Goal: Information Seeking & Learning: Learn about a topic

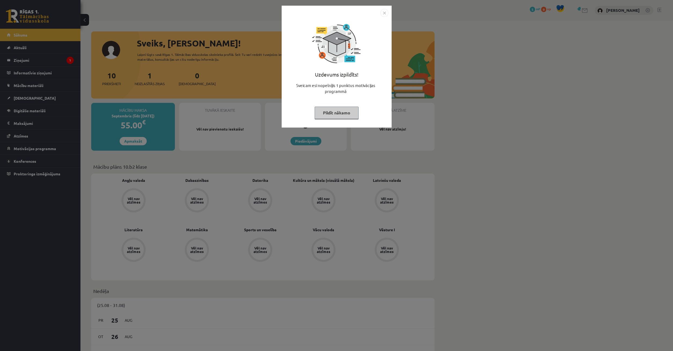
click at [334, 114] on button "Pildīt nākamo" at bounding box center [337, 113] width 44 height 12
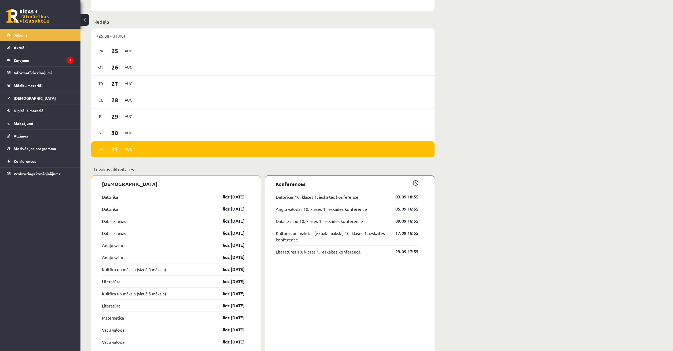
scroll to position [242, 0]
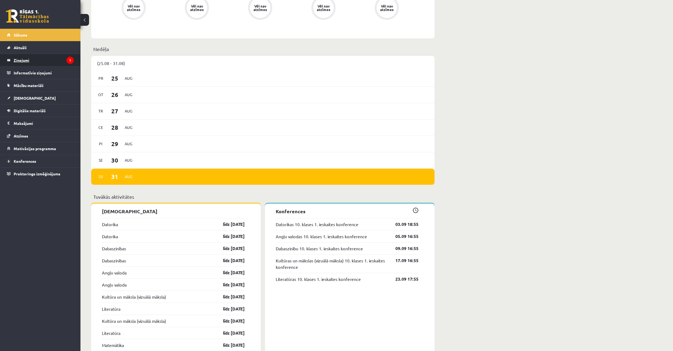
click at [37, 61] on legend "Ziņojumi 1" at bounding box center [44, 60] width 60 height 12
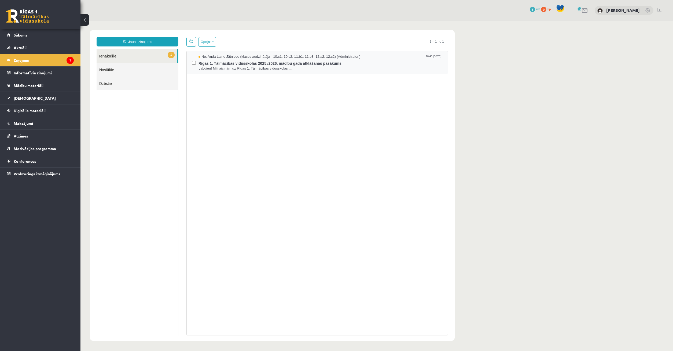
click at [211, 68] on span "Labdien! Mīļi aicinām uz Rīgas 1. Tālmācības vidusskolas ..." at bounding box center [321, 68] width 244 height 5
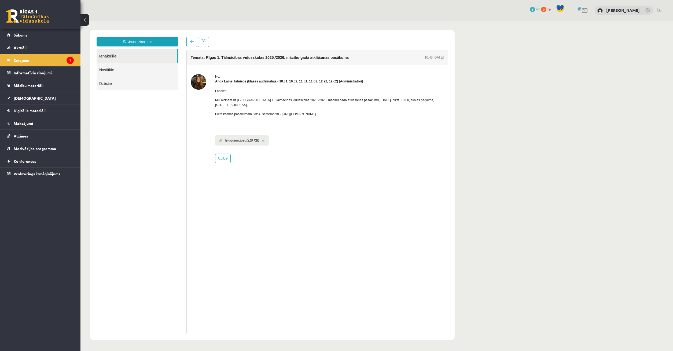
click at [262, 139] on link at bounding box center [263, 140] width 3 height 3
drag, startPoint x: 280, startPoint y: 109, endPoint x: 351, endPoint y: 111, distance: 71.2
click at [351, 112] on p "Pieteikšanās pasākumam līdz 4. septembrim - https://forms.gle/3LWjJyadUWzknJDe9" at bounding box center [329, 114] width 229 height 5
click at [290, 134] on ul "Ielugums.jpeg (210 KB)" at bounding box center [329, 139] width 229 height 13
click at [39, 37] on link "Sākums" at bounding box center [40, 35] width 67 height 12
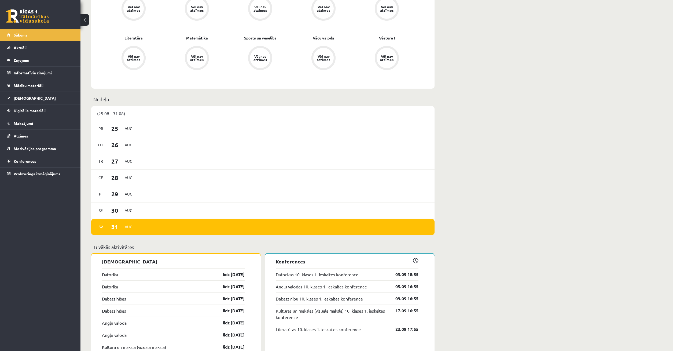
scroll to position [246, 0]
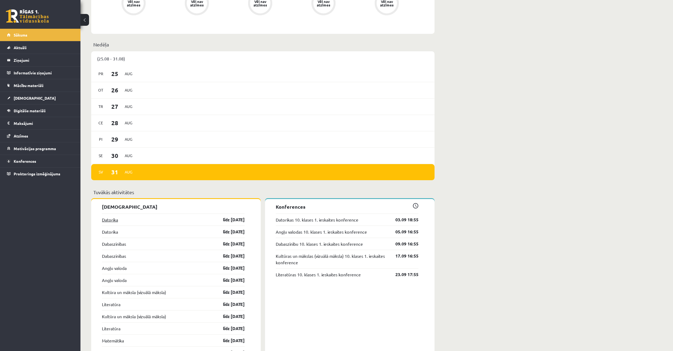
click at [108, 218] on link "Datorika" at bounding box center [110, 219] width 16 height 6
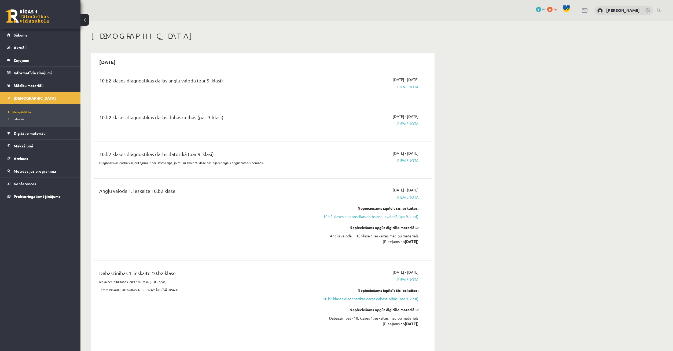
click at [404, 89] on span "Pievienota" at bounding box center [368, 87] width 101 height 6
click at [248, 78] on div "10.b2 klases diagnostikas darbs angļu valodā (par 9. klasi)" at bounding box center [204, 82] width 210 height 10
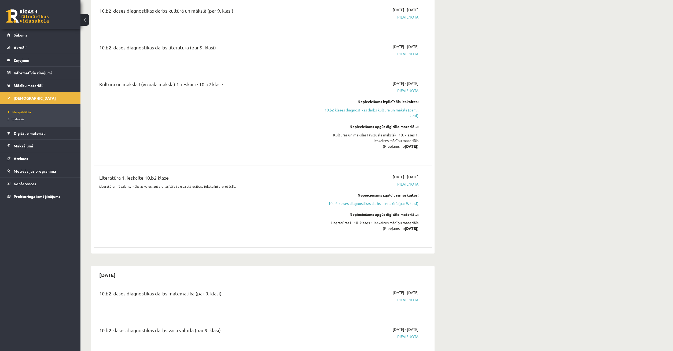
scroll to position [465, 0]
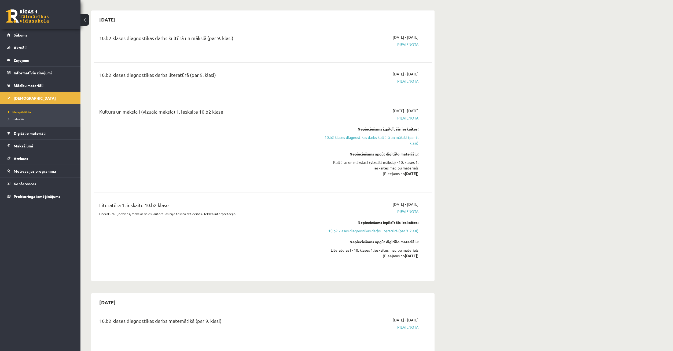
click at [410, 257] on strong "2025-09-16" at bounding box center [411, 255] width 12 height 5
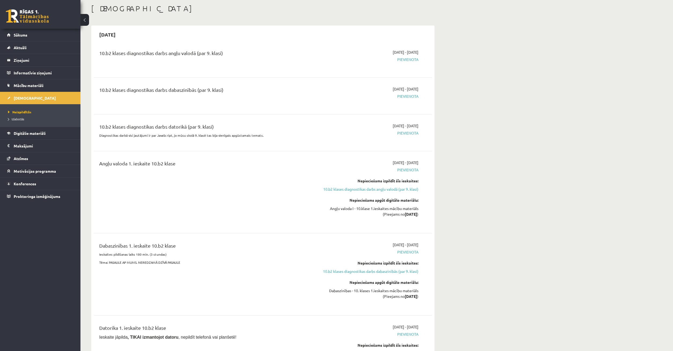
scroll to position [0, 0]
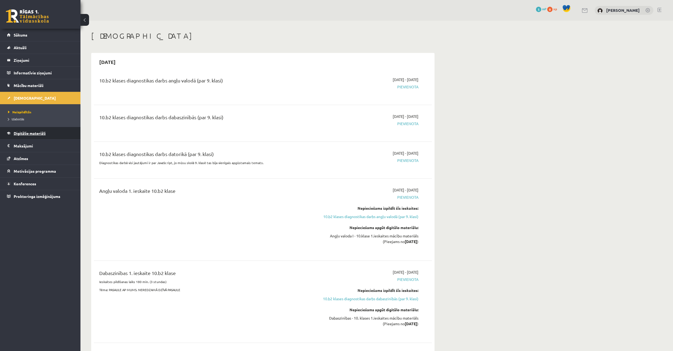
click at [33, 134] on span "Digitālie materiāli" at bounding box center [30, 133] width 32 height 5
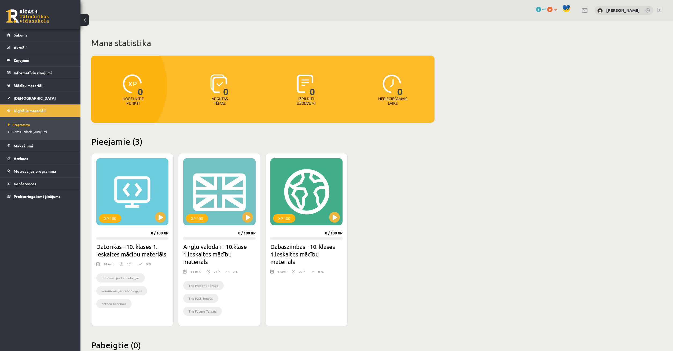
scroll to position [16, 0]
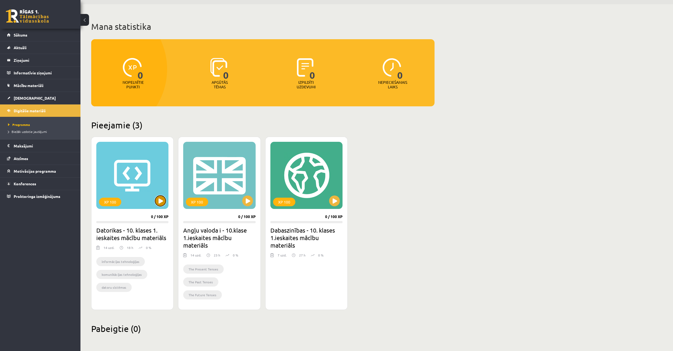
click at [160, 201] on button at bounding box center [160, 200] width 11 height 11
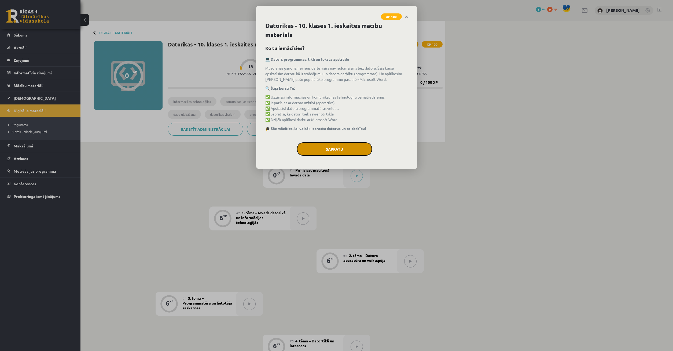
click at [335, 149] on button "Sapratu" at bounding box center [334, 148] width 75 height 13
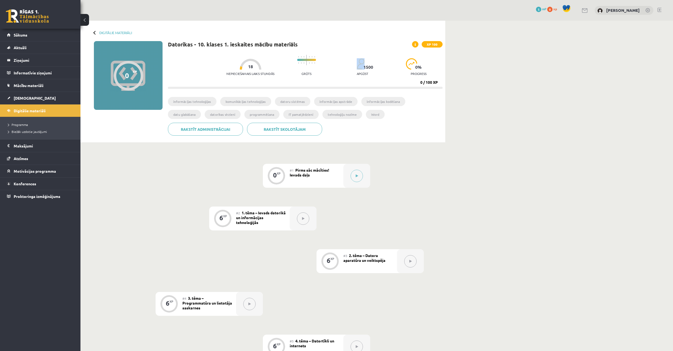
drag, startPoint x: 343, startPoint y: 67, endPoint x: 362, endPoint y: 68, distance: 19.4
click at [362, 68] on div "Nepieciešamais laiks stundās 18 Grūts 1500 apgūst 0 % progress" at bounding box center [335, 65] width 216 height 27
click at [367, 72] on div "Nepieciešamais laiks stundās 18 Grūts 1500 apgūst 0 % progress" at bounding box center [335, 65] width 216 height 27
click at [358, 173] on button at bounding box center [357, 176] width 12 height 12
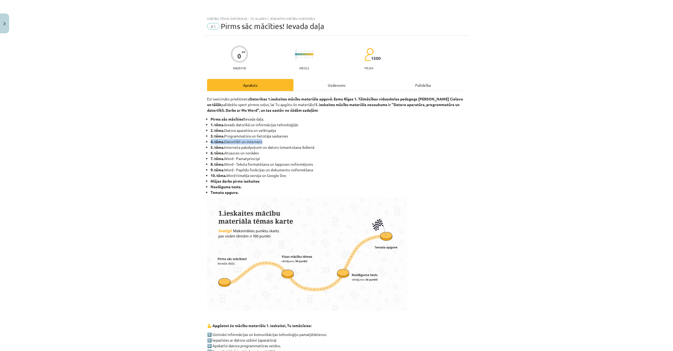
drag, startPoint x: 207, startPoint y: 141, endPoint x: 317, endPoint y: 141, distance: 110.3
click at [309, 143] on div "0 XP Saņemsi Viegls 1500 pilda Apraksts Uzdevums Palīdzība Esi sveicināts priek…" at bounding box center [337, 296] width 266 height 520
click at [287, 141] on li "4. tēma. Datortīkli un internets" at bounding box center [339, 142] width 256 height 6
drag, startPoint x: 257, startPoint y: 141, endPoint x: 216, endPoint y: 139, distance: 41.1
click at [194, 140] on div "Mācību tēma: Datorikas - 10. klases 1. ieskaites mācību materiāls #1 Pirms sāc …" at bounding box center [336, 175] width 673 height 351
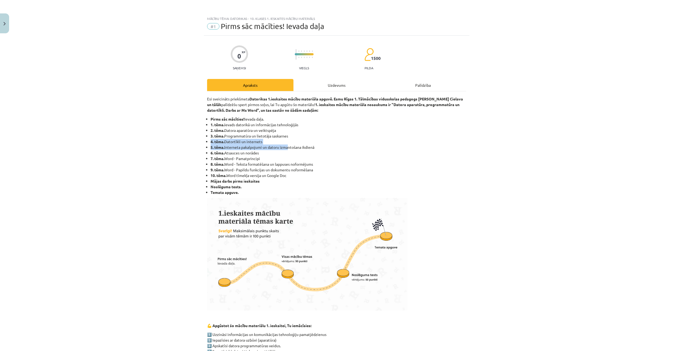
drag, startPoint x: 210, startPoint y: 141, endPoint x: 328, endPoint y: 145, distance: 117.9
click at [294, 147] on div "0 XP Saņemsi Viegls 1500 pilda Apraksts Uzdevums Palīdzība Esi sveicināts priek…" at bounding box center [337, 296] width 266 height 520
click at [341, 143] on li "4. tēma. Datortīkli un internets" at bounding box center [339, 142] width 256 height 6
drag, startPoint x: 211, startPoint y: 146, endPoint x: 320, endPoint y: 148, distance: 108.7
click at [314, 149] on li "5. tēma. Interneta pakalpojumi un datoru izmantošana ikdienā" at bounding box center [339, 147] width 256 height 6
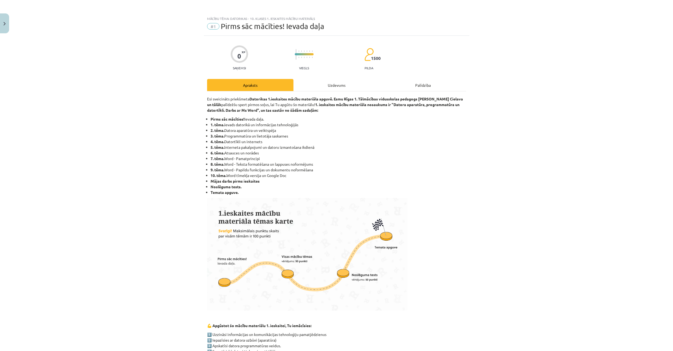
drag, startPoint x: 325, startPoint y: 145, endPoint x: 292, endPoint y: 146, distance: 32.2
click at [323, 146] on li "5. tēma. Interneta pakalpojumi un datoru izmantošana ikdienā" at bounding box center [339, 147] width 256 height 6
drag, startPoint x: 201, startPoint y: 151, endPoint x: 318, endPoint y: 159, distance: 117.3
click at [316, 161] on div "Mācību tēma: Datorikas - 10. klases 1. ieskaites mācību materiāls #1 Pirms sāc …" at bounding box center [336, 175] width 673 height 351
drag, startPoint x: 377, startPoint y: 146, endPoint x: 387, endPoint y: 149, distance: 10.5
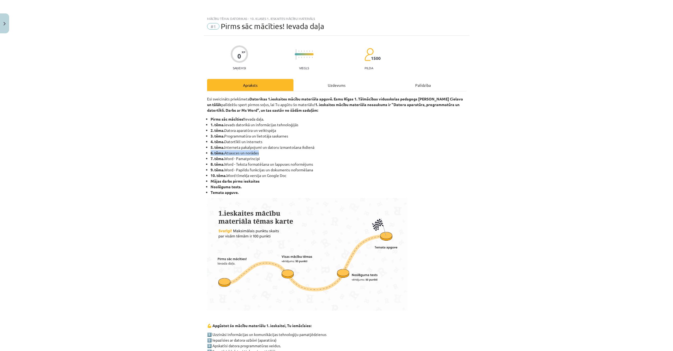
drag, startPoint x: 326, startPoint y: 147, endPoint x: 238, endPoint y: 151, distance: 87.9
click at [290, 153] on ul "Pirms sāc mācīties! Ievada daļa. 1. tēma. Ievads datorikā un informācijas tehno…" at bounding box center [336, 155] width 259 height 79
drag, startPoint x: 275, startPoint y: 165, endPoint x: 246, endPoint y: 158, distance: 29.4
click at [275, 164] on ul "Pirms sāc mācīties! Ievada daļa. 1. tēma. Ievads datorikā un informācijas tehno…" at bounding box center [336, 155] width 259 height 79
drag, startPoint x: 205, startPoint y: 158, endPoint x: 341, endPoint y: 168, distance: 136.2
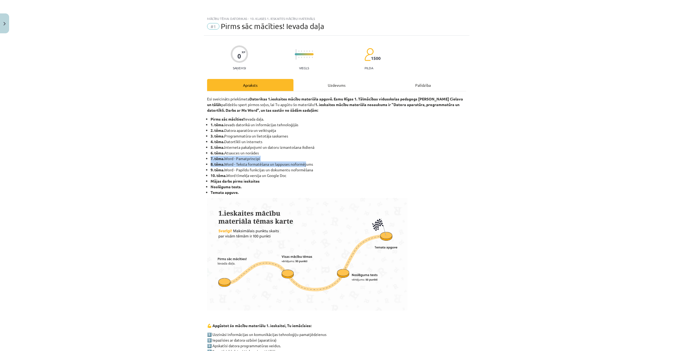
click at [312, 165] on div "0 XP Saņemsi Viegls 1500 pilda Apraksts Uzdevums Palīdzība Esi sveicināts priek…" at bounding box center [337, 296] width 266 height 520
drag, startPoint x: 309, startPoint y: 156, endPoint x: 299, endPoint y: 155, distance: 10.0
click at [303, 155] on li "6. tēma. Atsauces un norādes" at bounding box center [339, 153] width 256 height 6
drag, startPoint x: 206, startPoint y: 163, endPoint x: 418, endPoint y: 164, distance: 211.8
click at [384, 168] on div "Mācību tēma: Datorikas - 10. klases 1. ieskaites mācību materiāls #1 Pirms sāc …" at bounding box center [336, 175] width 673 height 351
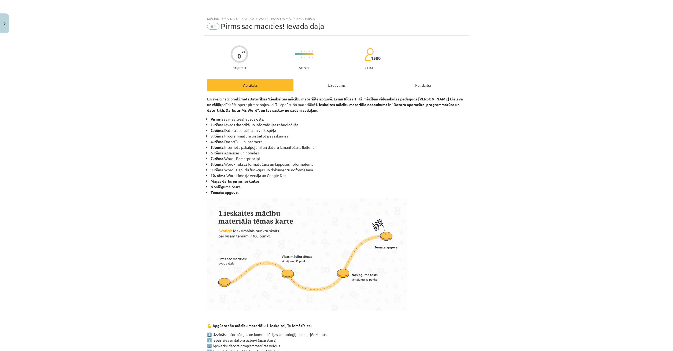
drag, startPoint x: 469, startPoint y: 158, endPoint x: 384, endPoint y: 156, distance: 84.8
click at [440, 158] on div "Mācību tēma: Datorikas - 10. klases 1. ieskaites mācību materiāls #1 Pirms sāc …" at bounding box center [336, 175] width 673 height 351
click at [184, 162] on div "Mācību tēma: Datorikas - 10. klases 1. ieskaites mācību materiāls #1 Pirms sāc …" at bounding box center [336, 175] width 673 height 351
drag, startPoint x: 228, startPoint y: 168, endPoint x: 230, endPoint y: 173, distance: 5.7
click at [230, 173] on ul "Pirms sāc mācīties! Ievada daļa. 1. tēma. Ievads datorikā un informācijas tehno…" at bounding box center [336, 155] width 259 height 79
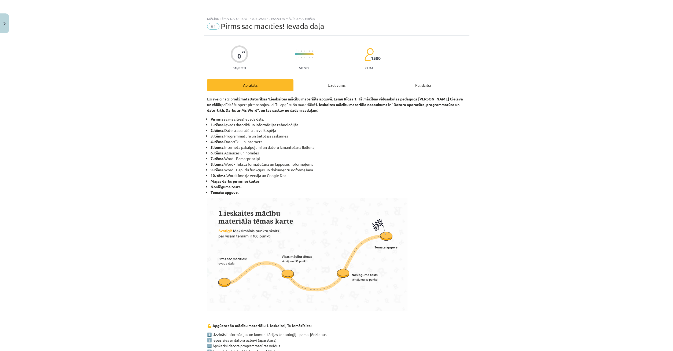
drag, startPoint x: 203, startPoint y: 168, endPoint x: 210, endPoint y: 169, distance: 6.6
click at [207, 169] on div "Mācību tēma: Datorikas - 10. klases 1. ieskaites mācību materiāls #1 Pirms sāc …" at bounding box center [336, 175] width 673 height 351
click at [214, 169] on b "9. tēma." at bounding box center [218, 169] width 14 height 5
click at [227, 171] on li "9. tēma. Word - Papildu funkcijas un dokumentu noformēšana" at bounding box center [339, 170] width 256 height 6
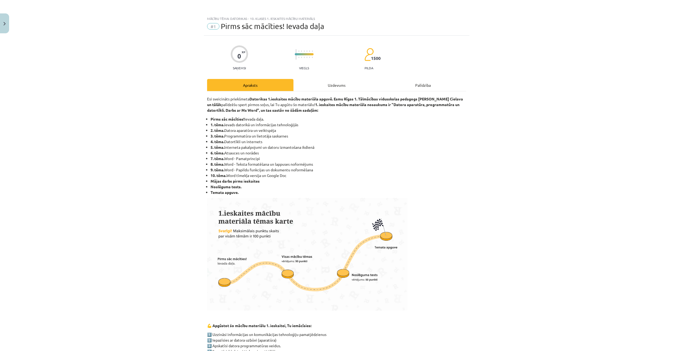
click at [242, 171] on li "9. tēma. Word - Papildu funkcijas un dokumentu noformēšana" at bounding box center [339, 170] width 256 height 6
click at [243, 170] on li "9. tēma. Word - Papildu funkcijas un dokumentu noformēšana" at bounding box center [339, 170] width 256 height 6
click at [245, 169] on li "9. tēma. Word - Papildu funkcijas un dokumentu noformēšana" at bounding box center [339, 170] width 256 height 6
click at [267, 169] on li "9. tēma. Word - Papildu funkcijas un dokumentu noformēšana" at bounding box center [339, 170] width 256 height 6
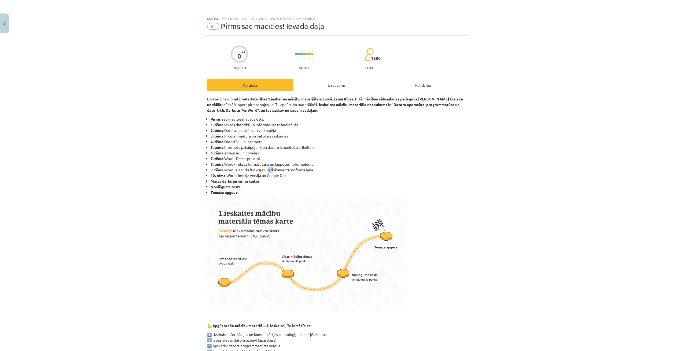
drag, startPoint x: 270, startPoint y: 168, endPoint x: 228, endPoint y: 168, distance: 42.4
click at [269, 169] on li "9. tēma. Word - Papildu funkcijas un dokumentu noformēšana" at bounding box center [339, 170] width 256 height 6
drag, startPoint x: 220, startPoint y: 167, endPoint x: 395, endPoint y: 178, distance: 175.4
click at [398, 180] on ul "Pirms sāc mācīties! Ievada daļa. 1. tēma. Ievads datorikā un informācijas tehno…" at bounding box center [336, 155] width 259 height 79
drag, startPoint x: 380, startPoint y: 172, endPoint x: 304, endPoint y: 166, distance: 76.0
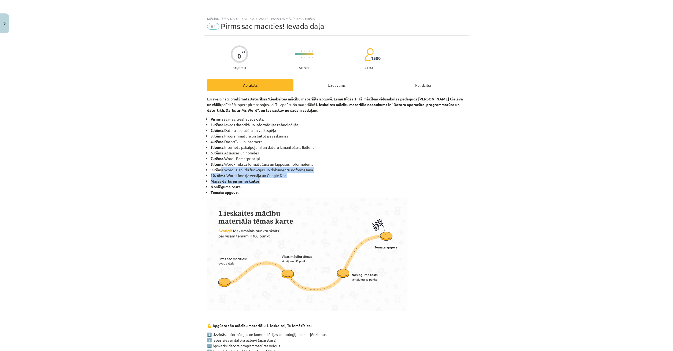
click at [378, 173] on ul "Pirms sāc mācīties! Ievada daļa. 1. tēma. Ievads datorikā un informācijas tehno…" at bounding box center [336, 155] width 259 height 79
drag, startPoint x: 198, startPoint y: 175, endPoint x: 425, endPoint y: 187, distance: 227.2
click at [420, 189] on div "Mācību tēma: Datorikas - 10. klases 1. ieskaites mācību materiāls #1 Pirms sāc …" at bounding box center [336, 175] width 673 height 351
click at [389, 170] on li "9. tēma. Word - Papildu funkcijas un dokumentu noformēšana" at bounding box center [339, 170] width 256 height 6
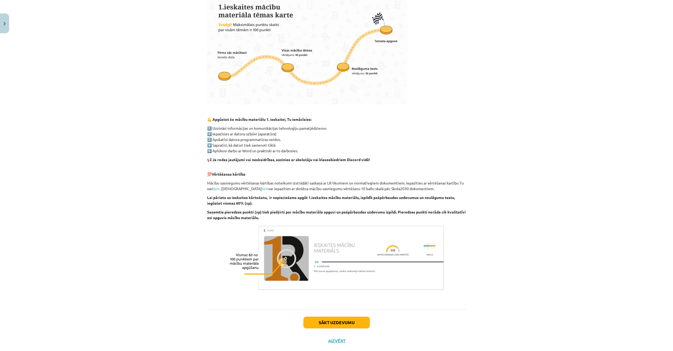
scroll to position [219, 0]
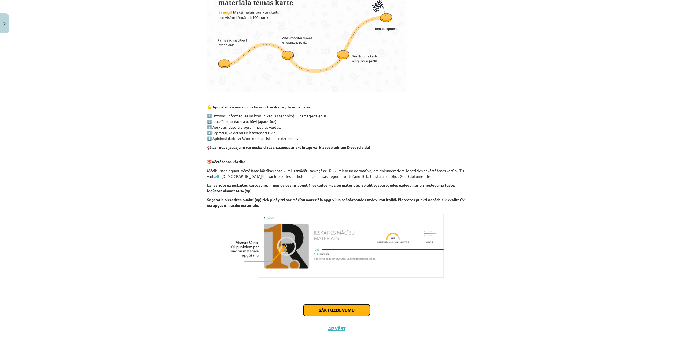
click at [346, 311] on button "Sākt uzdevumu" at bounding box center [337, 310] width 67 height 12
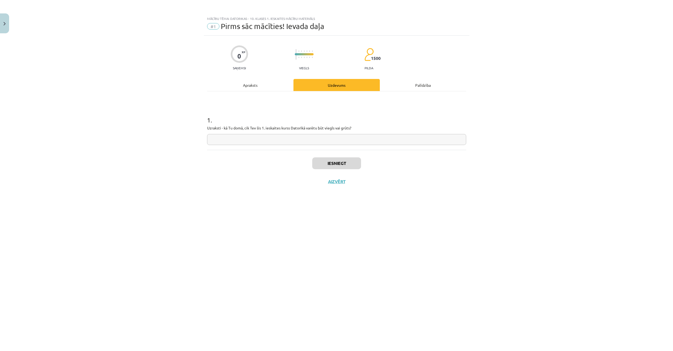
scroll to position [0, 0]
click at [222, 138] on input "text" at bounding box center [336, 139] width 259 height 11
drag, startPoint x: 207, startPoint y: 129, endPoint x: 344, endPoint y: 130, distance: 137.4
click at [344, 130] on div "0 XP Saņemsi Viegls 1500 pilda Apraksts Uzdevums Palīdzība 1 . Uzraksti - kā Tu…" at bounding box center [337, 187] width 266 height 302
click at [344, 142] on input "text" at bounding box center [336, 139] width 259 height 11
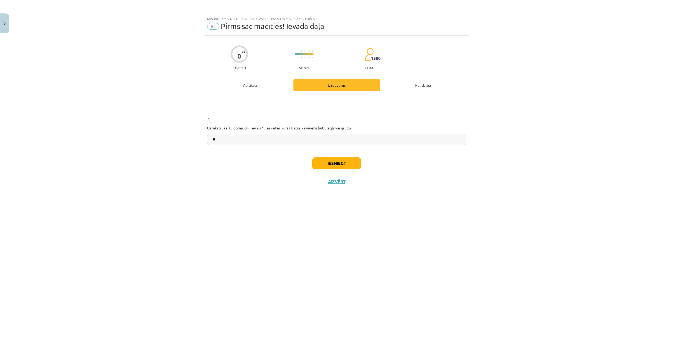
type input "*"
click at [261, 141] on input "****" at bounding box center [336, 139] width 259 height 11
type input "******"
click at [343, 161] on button "Iesniegt" at bounding box center [336, 163] width 49 height 12
click at [351, 186] on button "Nākamā nodarbība" at bounding box center [337, 185] width 53 height 12
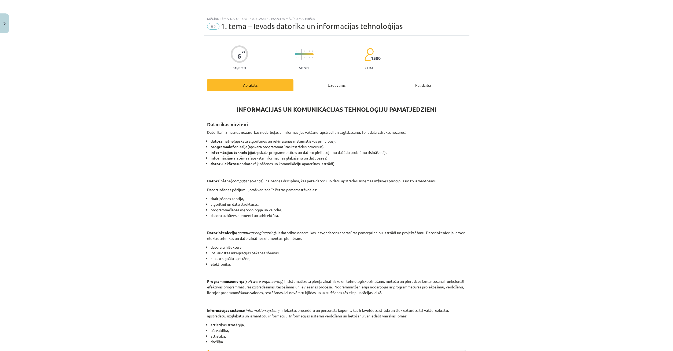
click at [548, 88] on div "Mācību tēma: Datorikas - 10. klases 1. ieskaites mācību materiāls #2 1. tēma – …" at bounding box center [336, 175] width 673 height 351
click at [567, 35] on div "Mācību tēma: Datorikas - 10. klases 1. ieskaites mācību materiāls #2 1. tēma – …" at bounding box center [336, 175] width 673 height 351
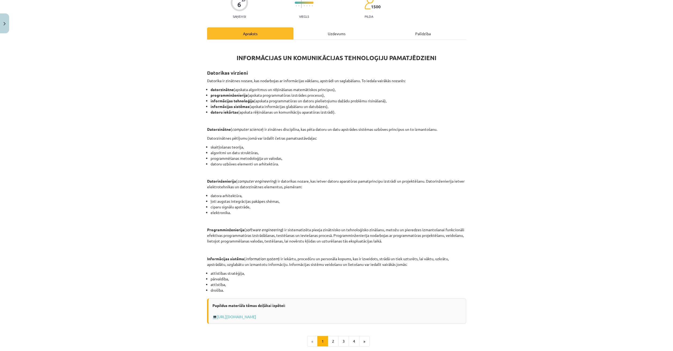
scroll to position [77, 0]
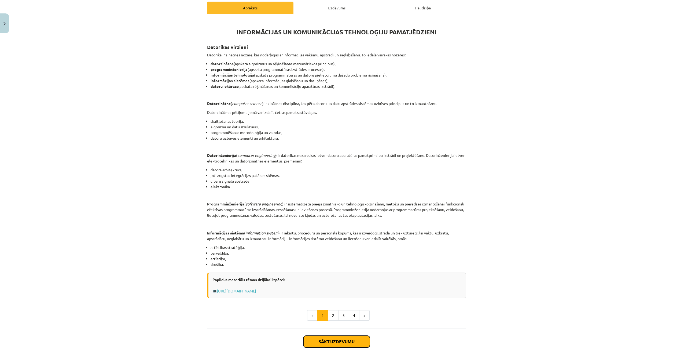
click at [359, 340] on button "Sākt uzdevumu" at bounding box center [337, 342] width 67 height 12
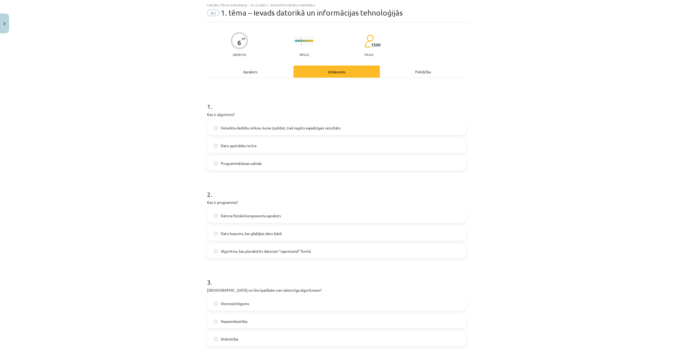
click at [268, 70] on div "Apraksts" at bounding box center [250, 71] width 86 height 12
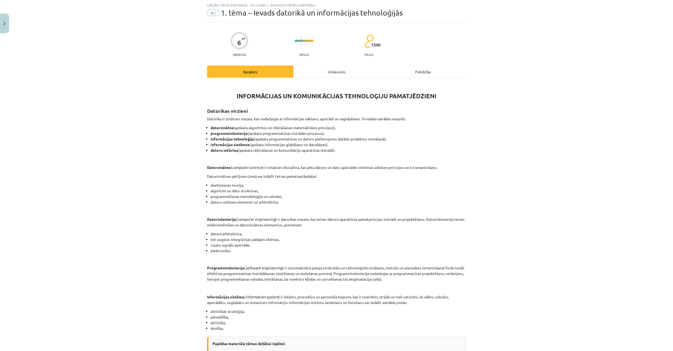
click at [329, 76] on div "Uzdevums" at bounding box center [337, 71] width 86 height 12
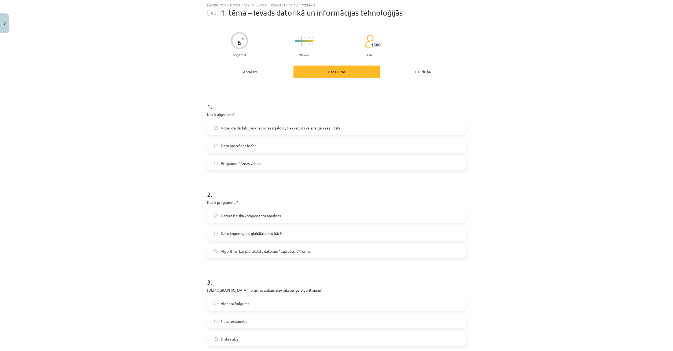
click at [275, 69] on div "Apraksts" at bounding box center [250, 71] width 86 height 12
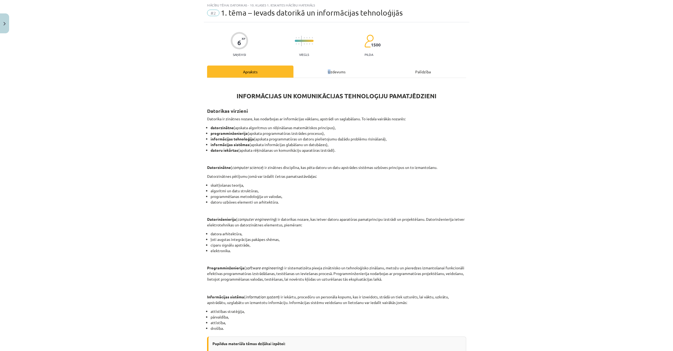
click at [329, 72] on div "Uzdevums" at bounding box center [337, 71] width 86 height 12
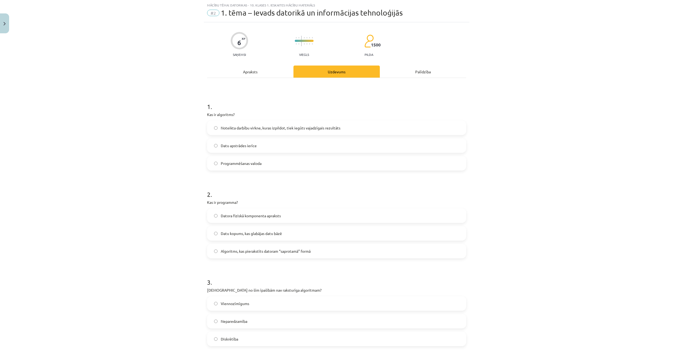
click at [259, 69] on div "Apraksts" at bounding box center [250, 71] width 86 height 12
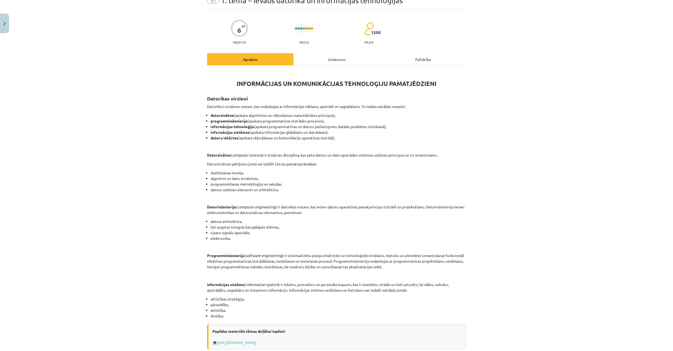
scroll to position [52, 0]
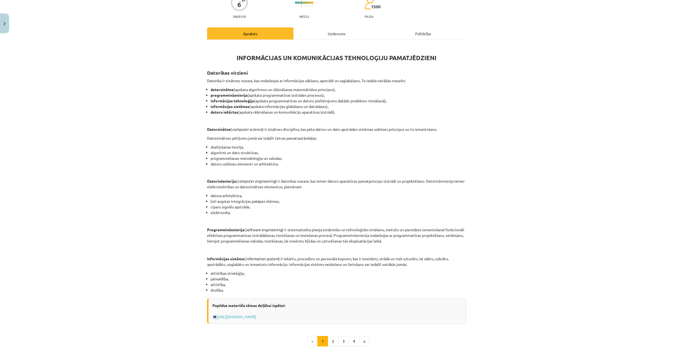
click at [227, 272] on li "attīstības stratēģija," at bounding box center [339, 273] width 256 height 6
click at [257, 272] on li "attīstības stratēģija," at bounding box center [339, 273] width 256 height 6
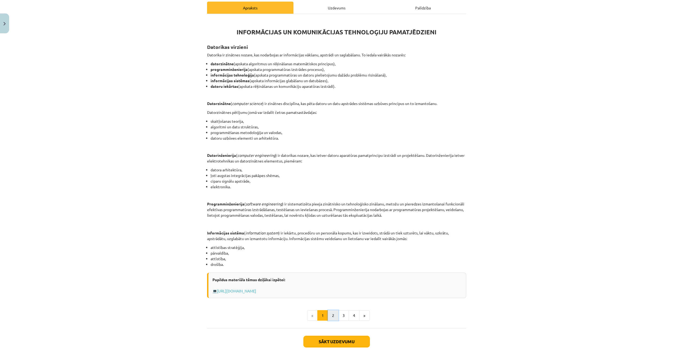
click at [331, 315] on button "2" at bounding box center [333, 315] width 11 height 11
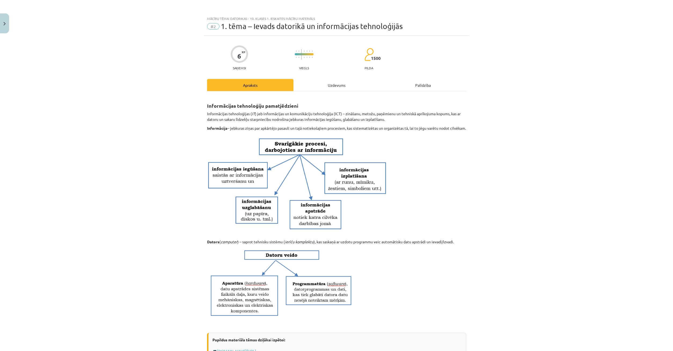
scroll to position [52, 0]
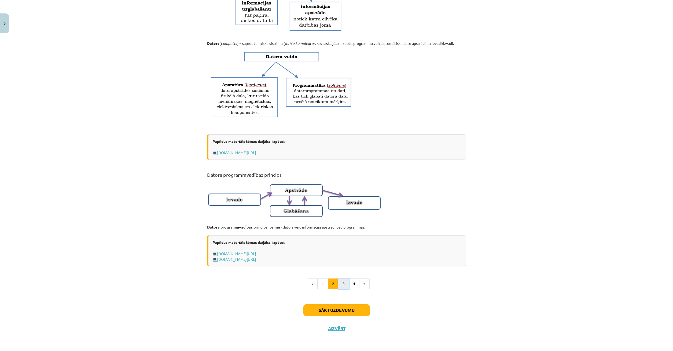
click at [345, 285] on button "3" at bounding box center [343, 283] width 11 height 11
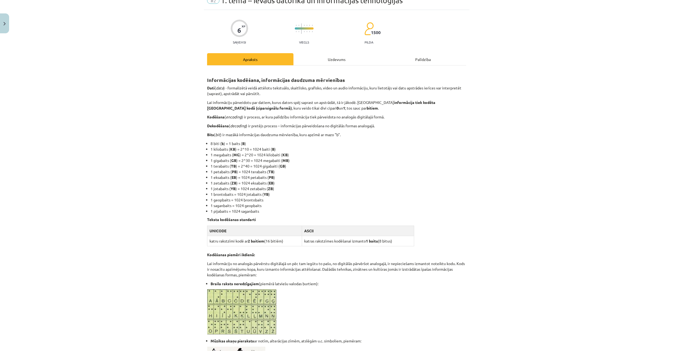
scroll to position [0, 0]
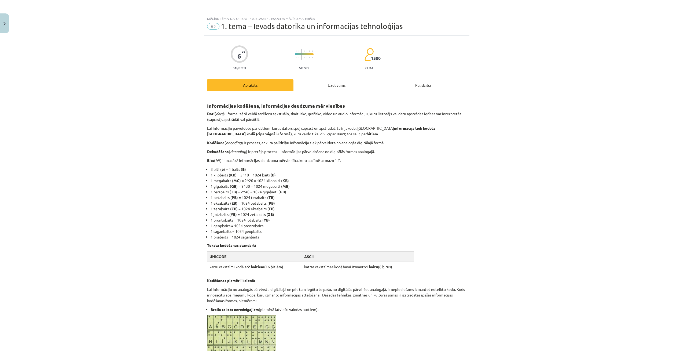
click at [327, 85] on div "Uzdevums" at bounding box center [337, 85] width 86 height 12
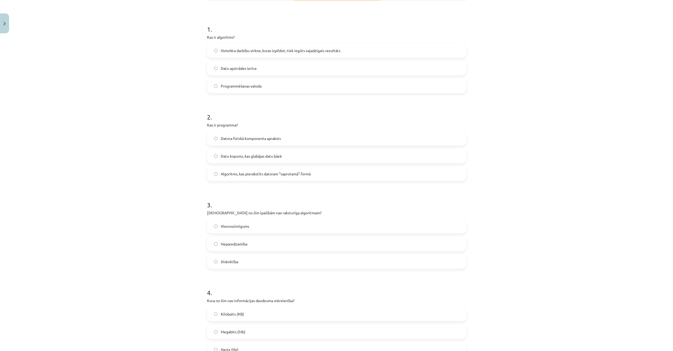
scroll to position [116, 0]
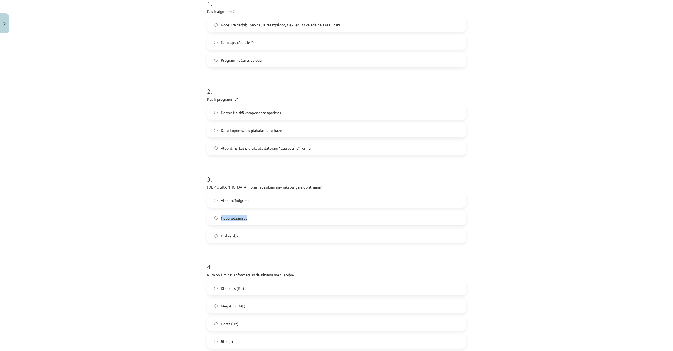
drag, startPoint x: 222, startPoint y: 216, endPoint x: 263, endPoint y: 221, distance: 40.9
click at [263, 221] on label "Neparedzamība" at bounding box center [337, 217] width 258 height 13
drag, startPoint x: 613, startPoint y: 119, endPoint x: 598, endPoint y: 88, distance: 34.1
click at [600, 96] on div "Mācību tēma: Datorikas - 10. klases 1. ieskaites mācību materiāls #2 1. tēma – …" at bounding box center [336, 175] width 673 height 351
click at [559, 102] on div "Mācību tēma: Datorikas - 10. klases 1. ieskaites mācību materiāls #2 1. tēma – …" at bounding box center [336, 175] width 673 height 351
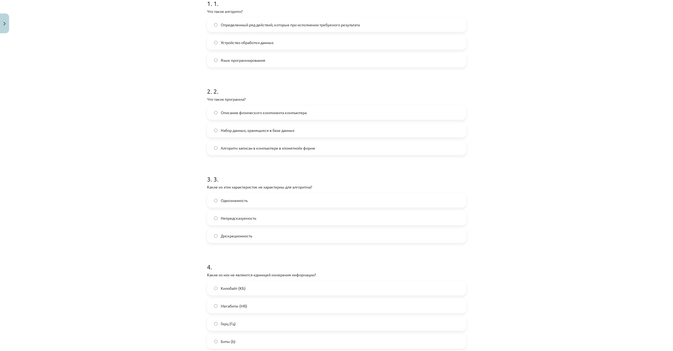
scroll to position [194, 0]
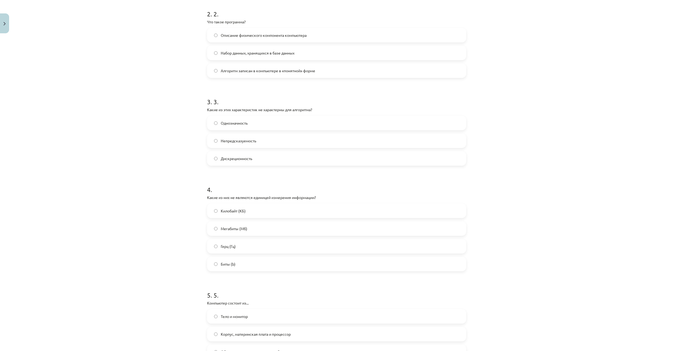
click at [214, 244] on label "Герц (Гц)" at bounding box center [337, 245] width 258 height 13
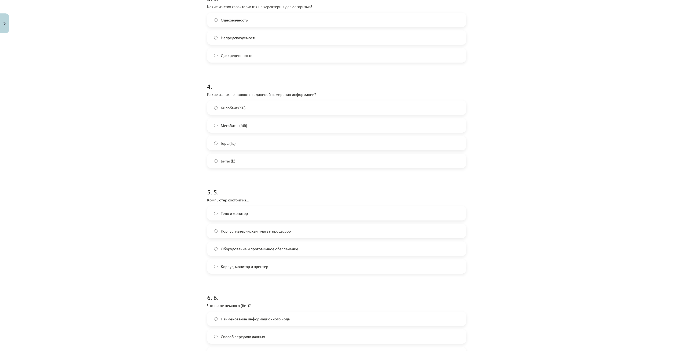
scroll to position [323, 0]
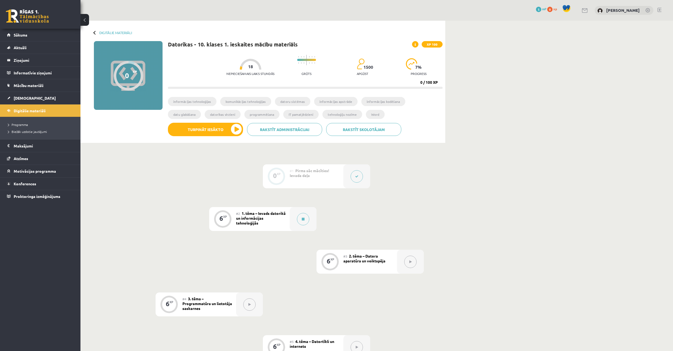
click at [263, 216] on div "#2 1. tēma – Ievads datorikā un informācijas tehnoloģijās" at bounding box center [263, 219] width 54 height 24
drag, startPoint x: 273, startPoint y: 218, endPoint x: 270, endPoint y: 217, distance: 2.7
click at [272, 218] on span "1. tēma – Ievads datorikā un informācijas tehnoloģijās" at bounding box center [261, 218] width 50 height 14
click at [213, 130] on button "Turpināt iesākto" at bounding box center [205, 129] width 75 height 13
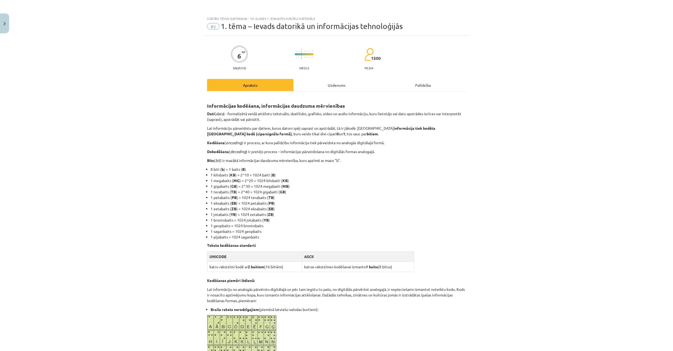
click at [340, 92] on div "Informācijas kodēšana, informācijas daudzuma mērvienības Dati ( data ) - formal…" at bounding box center [336, 291] width 259 height 400
click at [344, 85] on div "Uzdevums" at bounding box center [337, 85] width 86 height 12
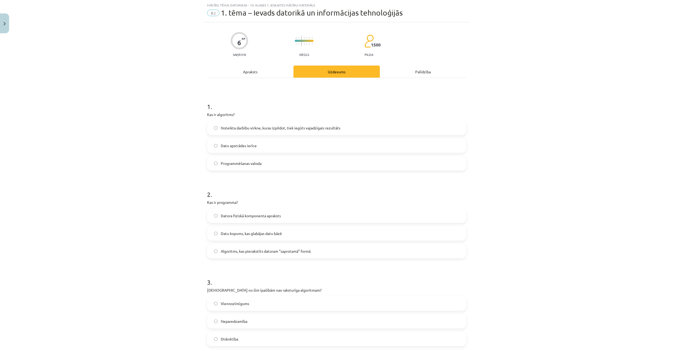
click at [229, 128] on span "Noteikta darbību virkne, kuras izpildot, tiek iegūts vajadzīgais rezultāts" at bounding box center [281, 128] width 120 height 6
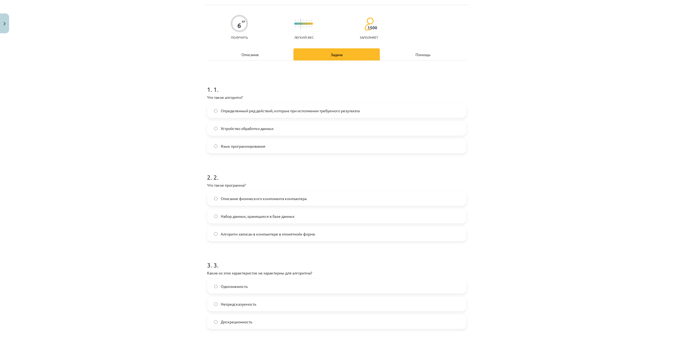
scroll to position [65, 0]
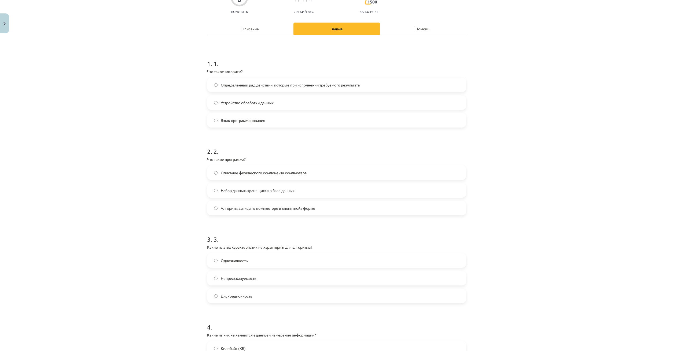
click at [239, 208] on span "Алгоритм записан в компьютере в «понятной» форме" at bounding box center [268, 208] width 94 height 6
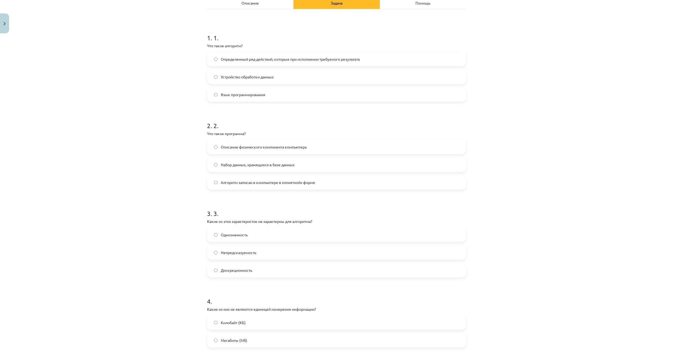
scroll to position [116, 0]
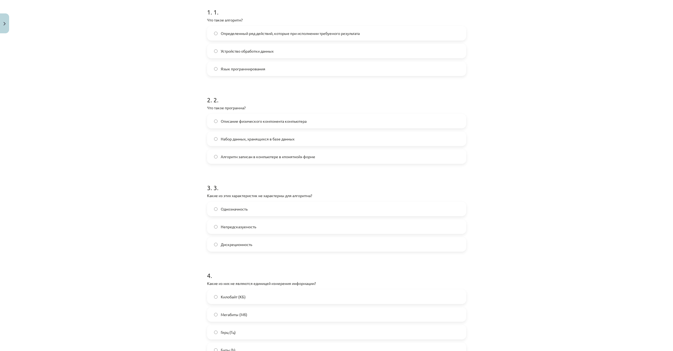
click at [215, 223] on label "Непредсказуемость" at bounding box center [337, 226] width 258 height 13
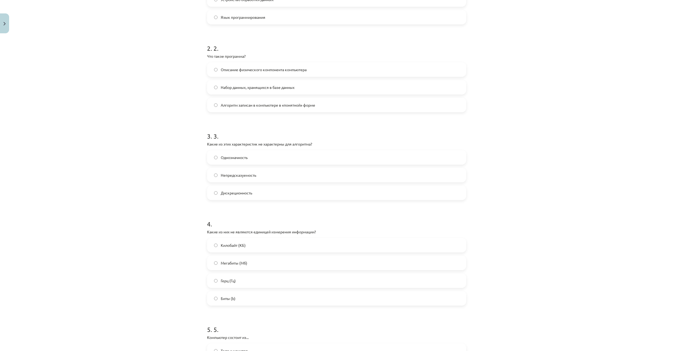
scroll to position [194, 0]
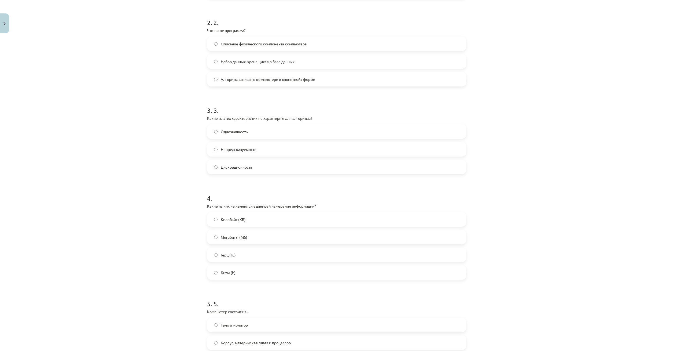
click at [214, 253] on label "Герц (Гц)" at bounding box center [337, 254] width 258 height 13
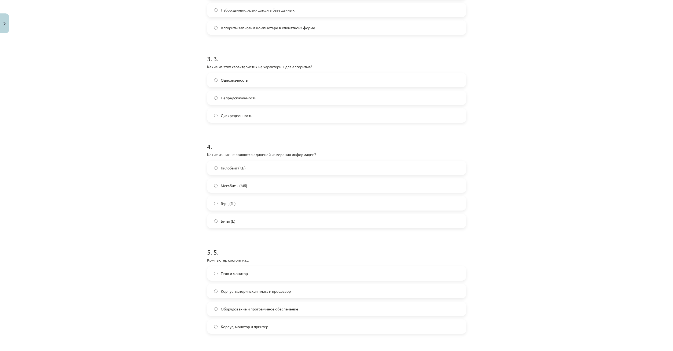
scroll to position [297, 0]
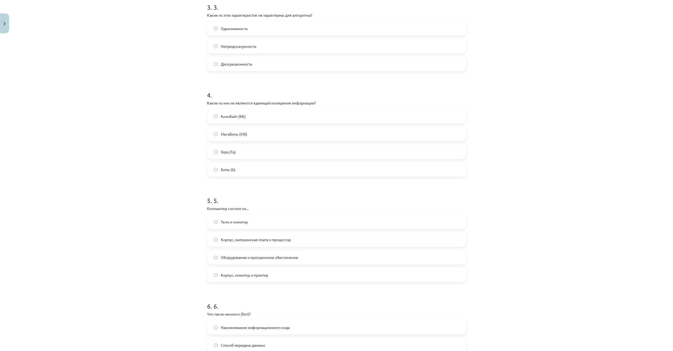
click at [221, 257] on label "Оборудование и программное обеспечение" at bounding box center [337, 256] width 258 height 13
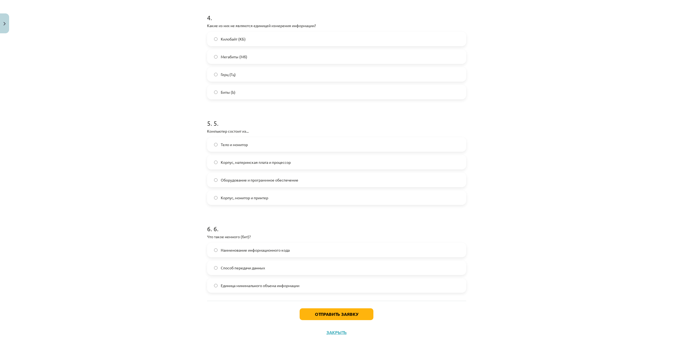
scroll to position [378, 0]
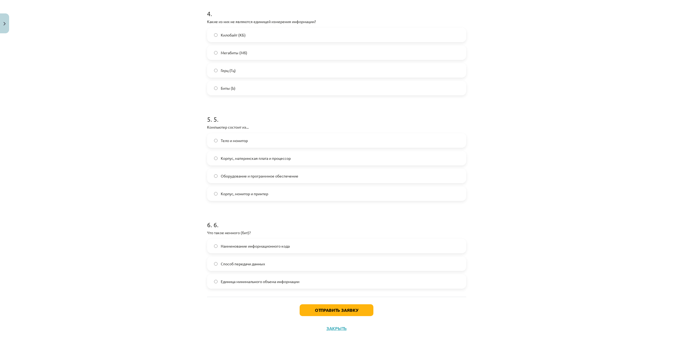
click at [213, 281] on label "Единица минимального объема информации" at bounding box center [337, 281] width 258 height 13
click at [332, 310] on button "Отправить заявку" at bounding box center [337, 310] width 74 height 12
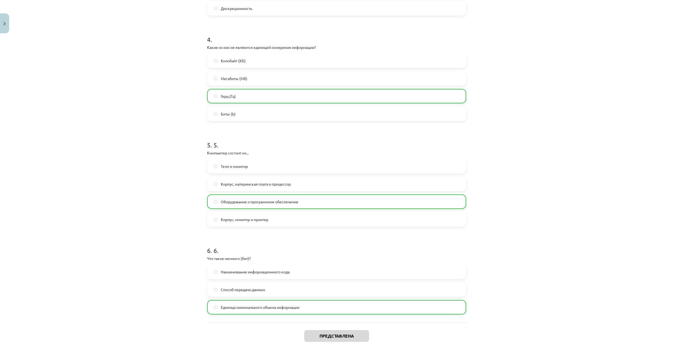
scroll to position [395, 0]
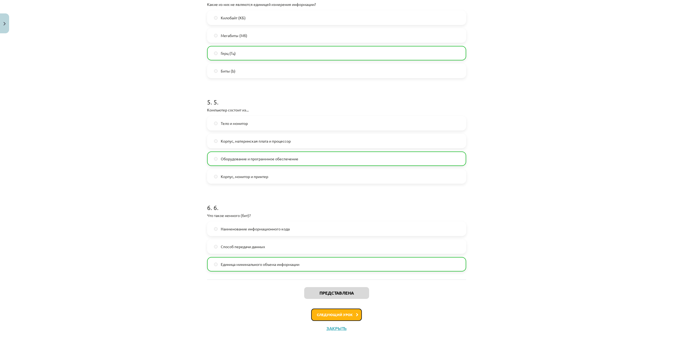
click at [347, 312] on button "Следующий урок" at bounding box center [336, 314] width 51 height 12
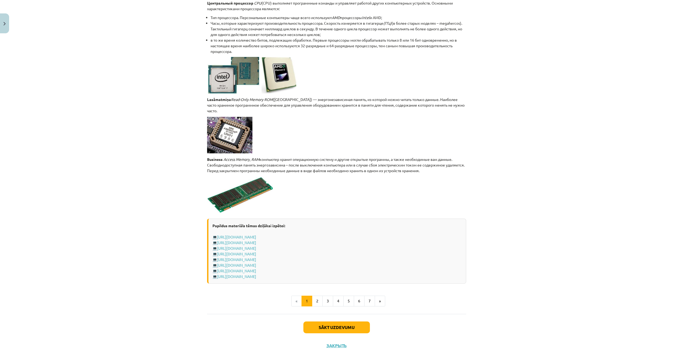
scroll to position [816, 0]
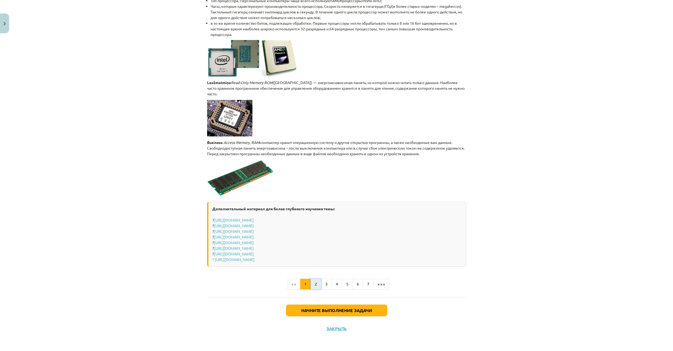
click at [319, 285] on button "2" at bounding box center [316, 284] width 11 height 11
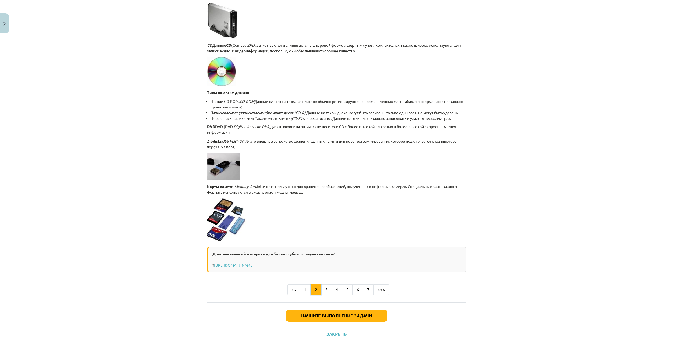
scroll to position [345, 0]
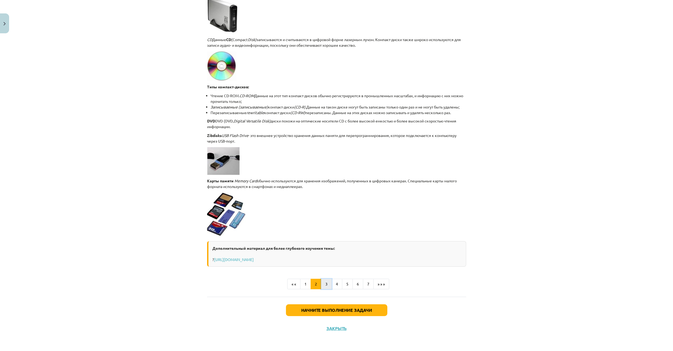
click at [331, 283] on button "3" at bounding box center [326, 284] width 11 height 11
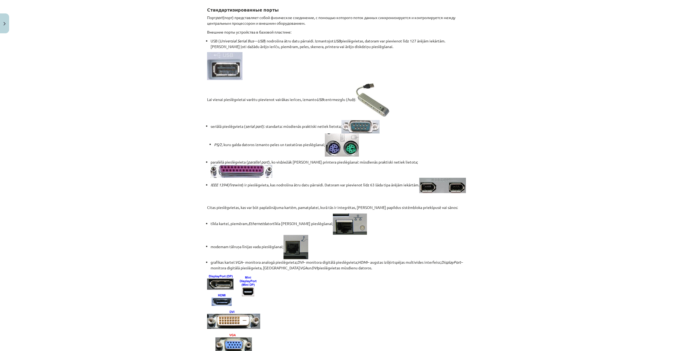
scroll to position [0, 0]
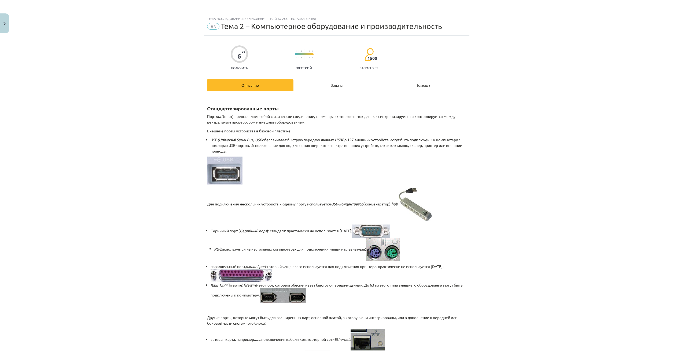
click at [322, 85] on div "Задача" at bounding box center [337, 85] width 86 height 12
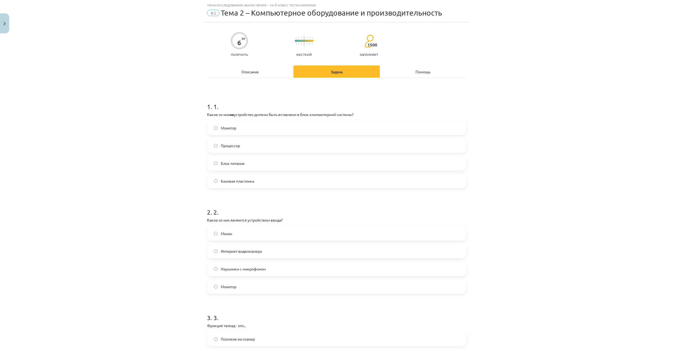
click at [276, 127] on label "Монитор" at bounding box center [337, 127] width 258 height 13
click at [213, 128] on label "Монитор" at bounding box center [337, 127] width 258 height 13
click at [216, 231] on label "Мышь" at bounding box center [337, 233] width 258 height 13
click at [219, 271] on label "Наушники с микрофоном" at bounding box center [337, 268] width 258 height 13
click at [216, 235] on label "Мышь" at bounding box center [337, 233] width 258 height 13
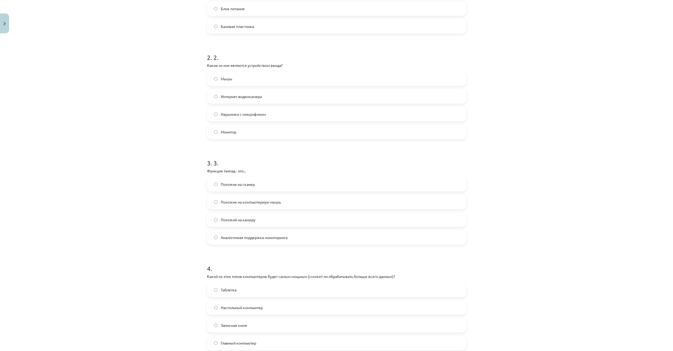
scroll to position [194, 0]
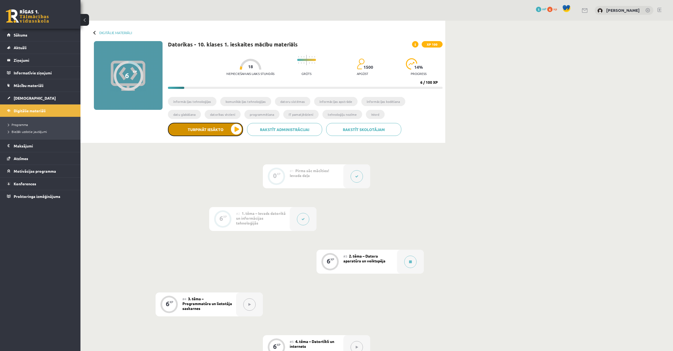
click at [221, 131] on button "Turpināt iesākto" at bounding box center [205, 129] width 75 height 13
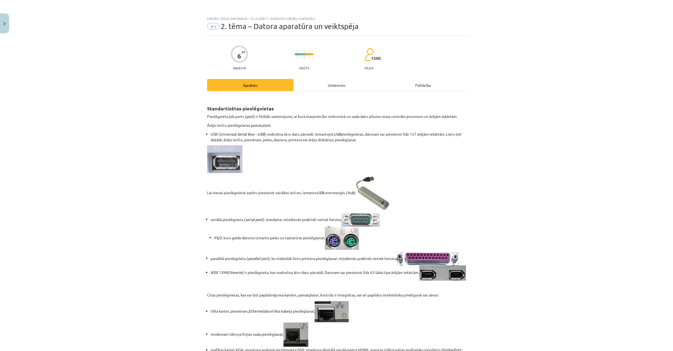
click at [334, 80] on div "Uzdevums" at bounding box center [337, 85] width 86 height 12
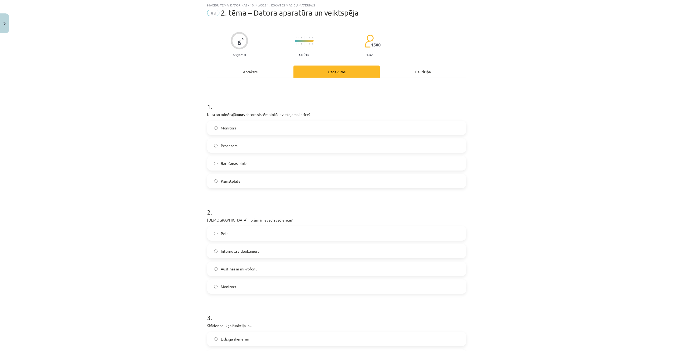
click at [218, 125] on label "Monitors" at bounding box center [337, 127] width 258 height 13
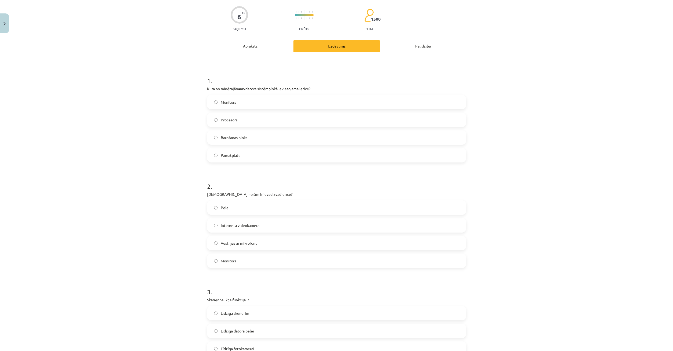
click at [217, 205] on label "Pele" at bounding box center [337, 207] width 258 height 13
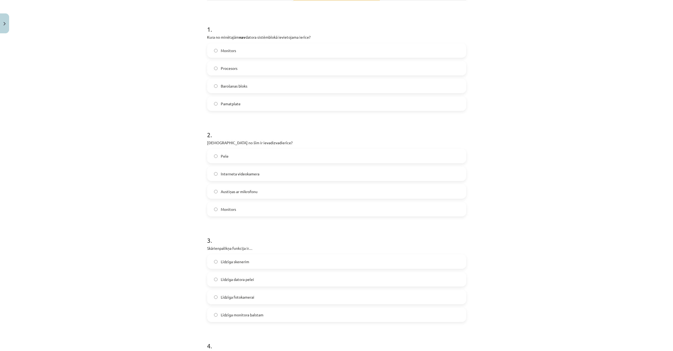
scroll to position [116, 0]
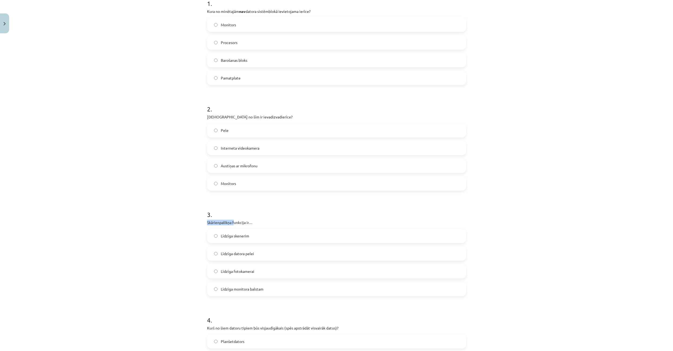
drag, startPoint x: 207, startPoint y: 222, endPoint x: 230, endPoint y: 225, distance: 22.5
click at [233, 225] on p "Skārienpalikņa funkcija ir…" at bounding box center [336, 223] width 259 height 6
copy p "Skārienpalikņa"
click at [212, 253] on label "Līdzīga datora pelei" at bounding box center [337, 253] width 258 height 13
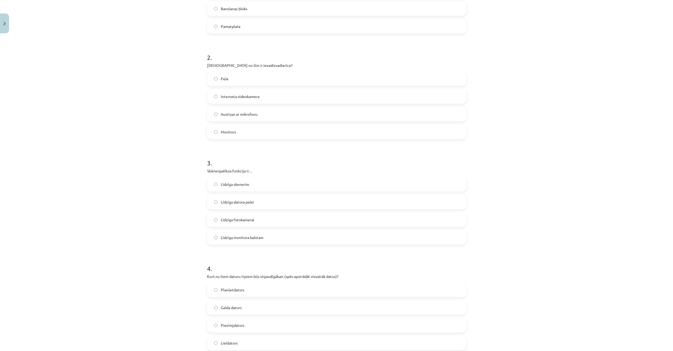
scroll to position [194, 0]
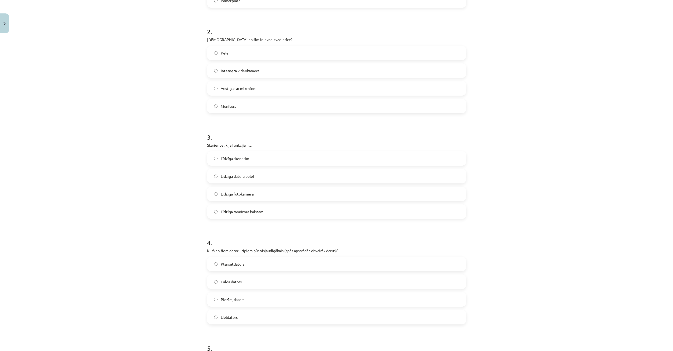
drag, startPoint x: 205, startPoint y: 249, endPoint x: 376, endPoint y: 315, distance: 183.4
click at [376, 315] on div "6 XP Saņemsi Grūts 1500 pilda Apraksts Uzdevums Palīdzība 1 . Kura no minētajām…" at bounding box center [337, 213] width 266 height 742
copy div "Kurš no šiem datoru tipiem būs visjaudīgākais (spēs apstrādāt visvairāk datus)?…"
click at [388, 233] on h1 "4 ." at bounding box center [336, 238] width 259 height 17
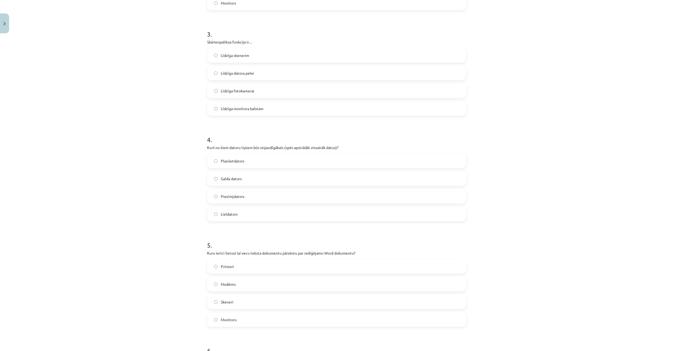
scroll to position [323, 0]
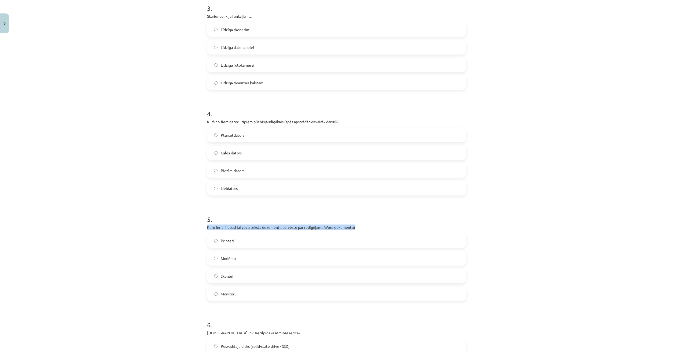
drag, startPoint x: 203, startPoint y: 225, endPoint x: 375, endPoint y: 228, distance: 171.6
click at [375, 228] on div "Mācību tēma: Datorikas - 10. klases 1. ieskaites mācību materiāls #3 2. tēma – …" at bounding box center [336, 175] width 673 height 351
copy p "Kuru ierīci lietosi lai vecu teksta dokumentu pārvēstu par rediģējamu Word doku…"
click at [219, 275] on label "Skeneri" at bounding box center [337, 275] width 258 height 13
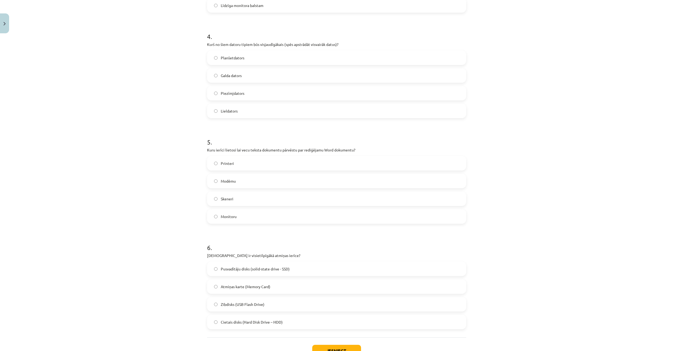
scroll to position [440, 0]
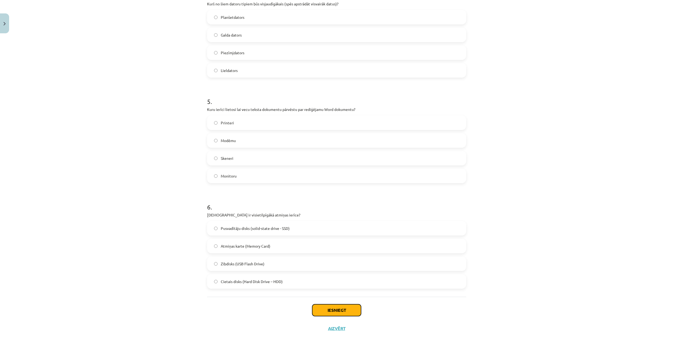
click at [319, 308] on button "Iesniegt" at bounding box center [336, 310] width 49 height 12
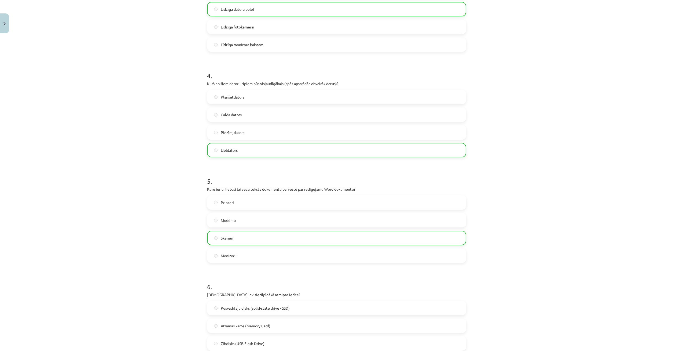
scroll to position [458, 0]
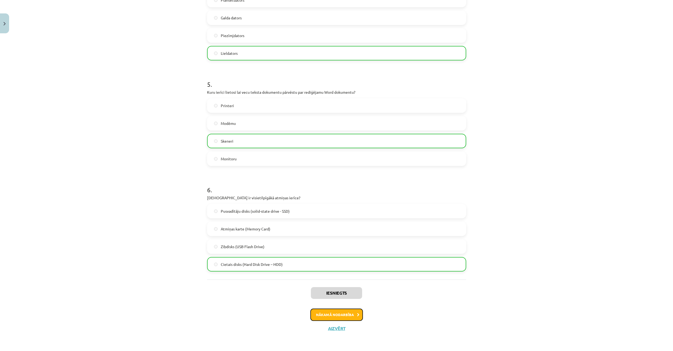
click at [347, 318] on button "Nākamā nodarbība" at bounding box center [337, 314] width 53 height 12
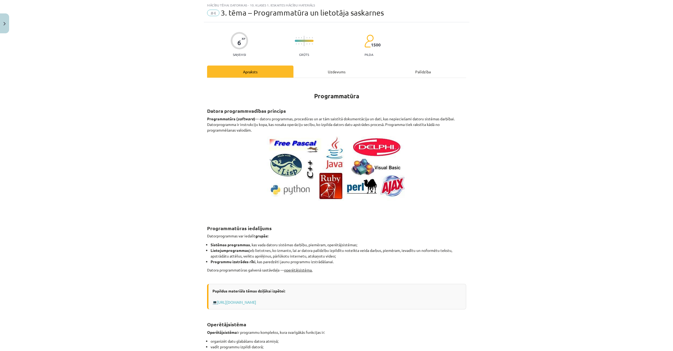
click at [315, 77] on div "Uzdevums" at bounding box center [337, 71] width 86 height 12
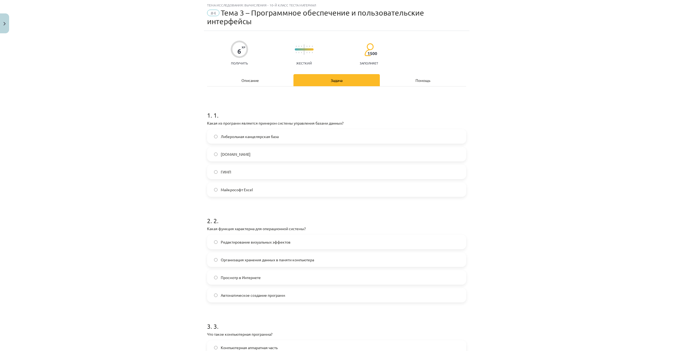
click at [212, 138] on label "Либерольная канцелярская база" at bounding box center [337, 136] width 258 height 13
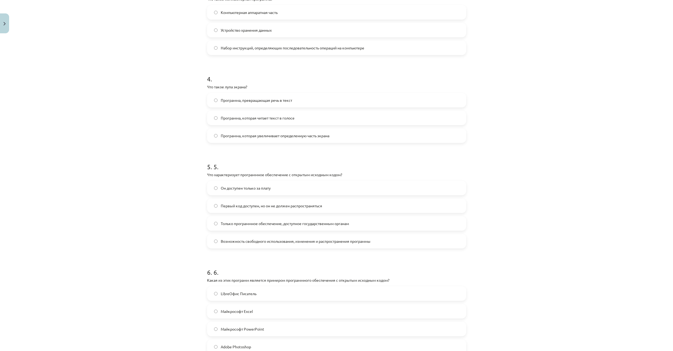
scroll to position [400, 0]
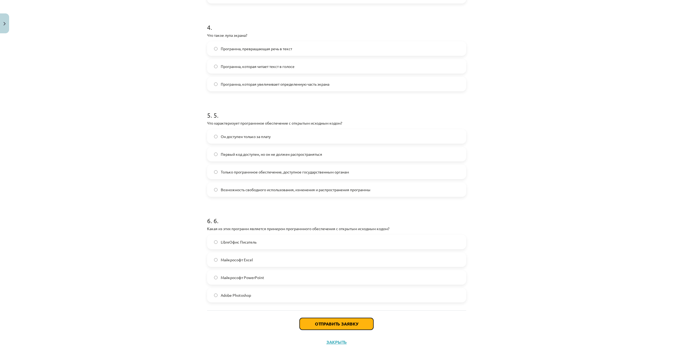
click at [344, 322] on button "Отправить заявку" at bounding box center [337, 324] width 74 height 12
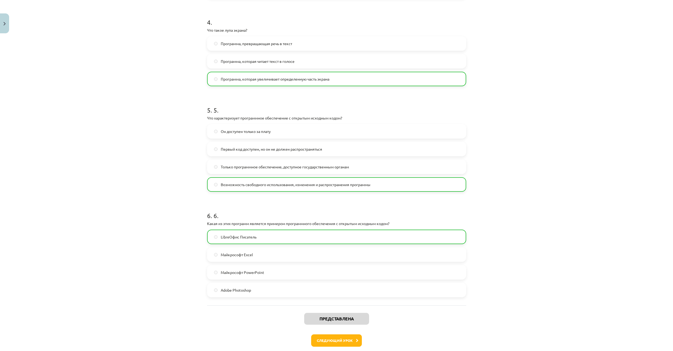
scroll to position [431, 0]
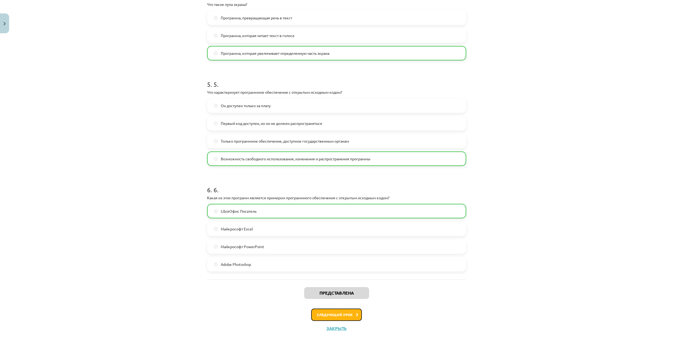
click at [356, 316] on icon at bounding box center [357, 314] width 2 height 3
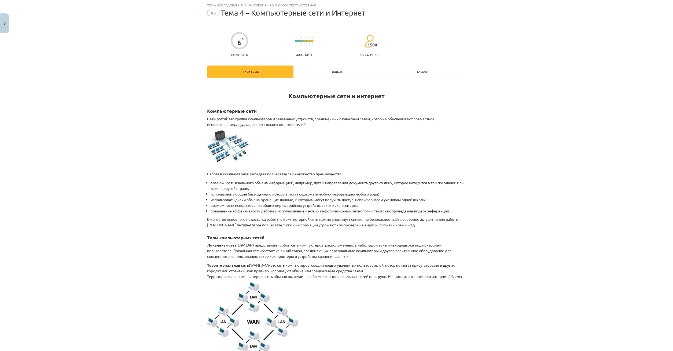
click at [333, 72] on div "Задача" at bounding box center [337, 71] width 86 height 12
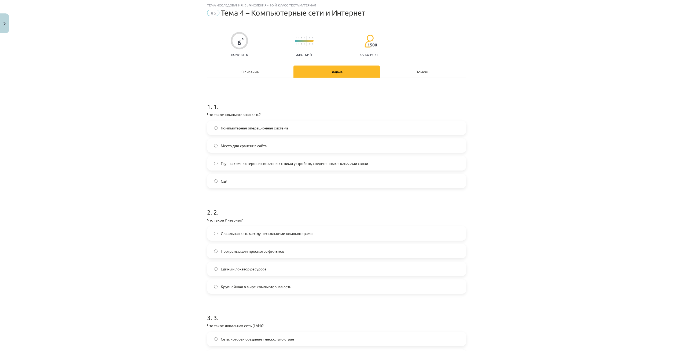
click at [218, 163] on label "Группа компьютеров и связанных с ними устройств, соединенных с каналами связи" at bounding box center [337, 162] width 258 height 13
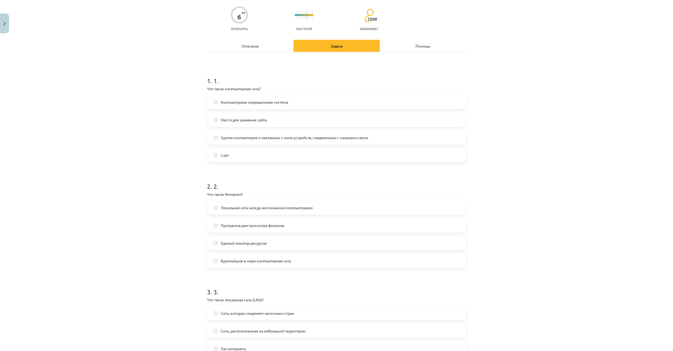
click at [212, 260] on label "Крупнейшая в мире компьютерная сеть" at bounding box center [337, 260] width 258 height 13
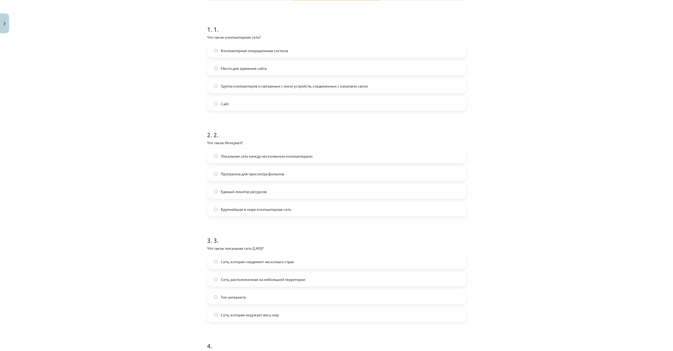
scroll to position [116, 0]
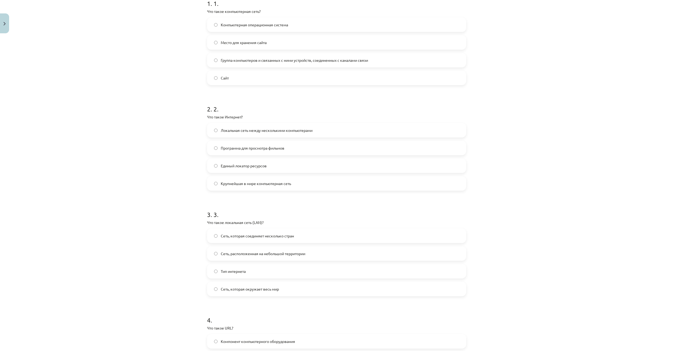
click at [217, 259] on label "Сеть, расположенная на небольшой территории" at bounding box center [337, 253] width 258 height 13
drag, startPoint x: 205, startPoint y: 223, endPoint x: 268, endPoint y: 220, distance: 63.1
click at [268, 220] on div "6 XP Получить Жесткий 1500 заполняет Описание Задача Помощь 1. 1. Что такое ком…" at bounding box center [337, 290] width 266 height 742
copy p "Что такое локальная сеть (LAN)?"
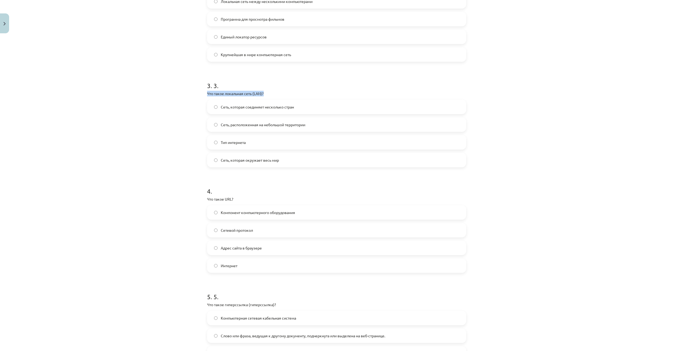
scroll to position [271, 0]
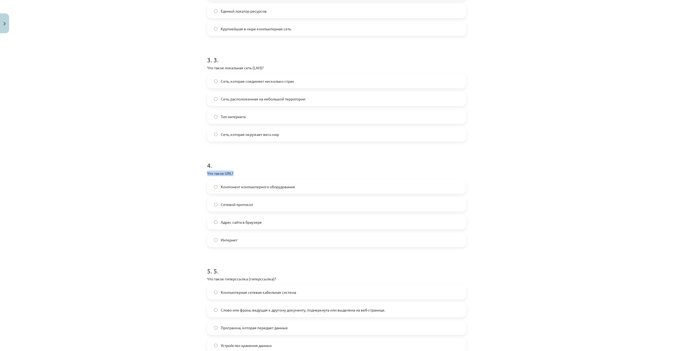
drag, startPoint x: 207, startPoint y: 174, endPoint x: 257, endPoint y: 176, distance: 49.7
click at [257, 176] on p "Что такое URL?" at bounding box center [336, 173] width 259 height 6
copy p "Что такое URL?"
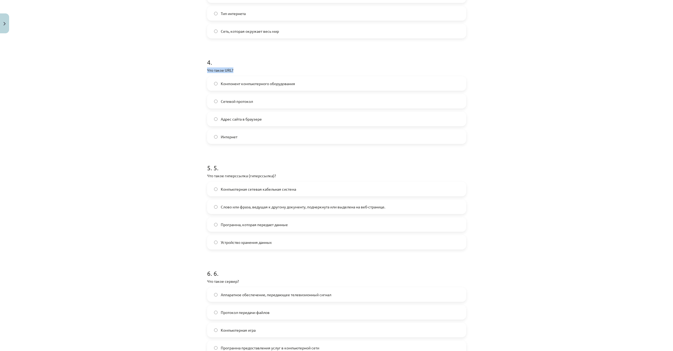
scroll to position [440, 0]
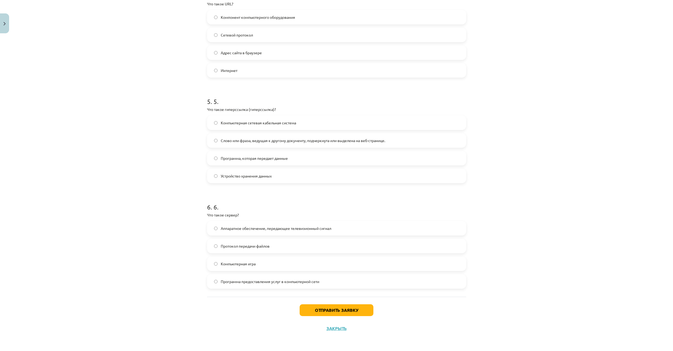
click at [214, 282] on label "Программа предоставления услуг в компьютерной сети" at bounding box center [337, 281] width 258 height 13
click at [335, 311] on button "Отправить заявку" at bounding box center [337, 310] width 74 height 12
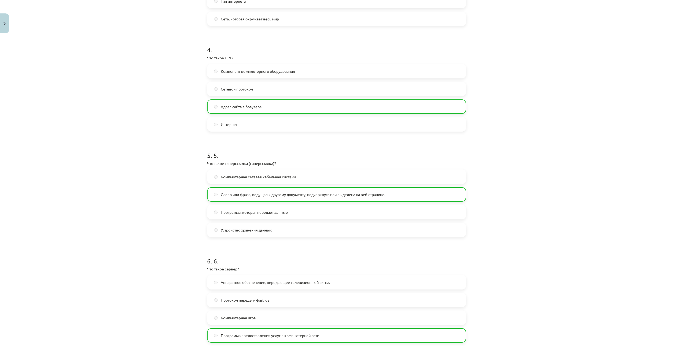
scroll to position [458, 0]
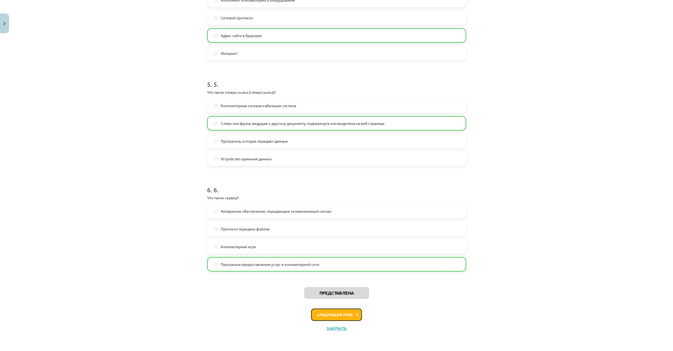
click at [338, 311] on button "Следующий урок" at bounding box center [336, 314] width 51 height 12
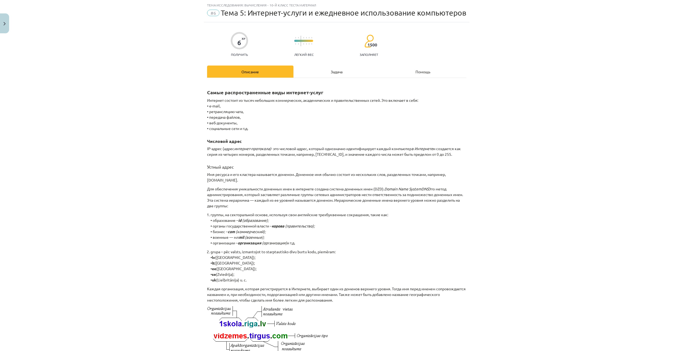
scroll to position [0, 0]
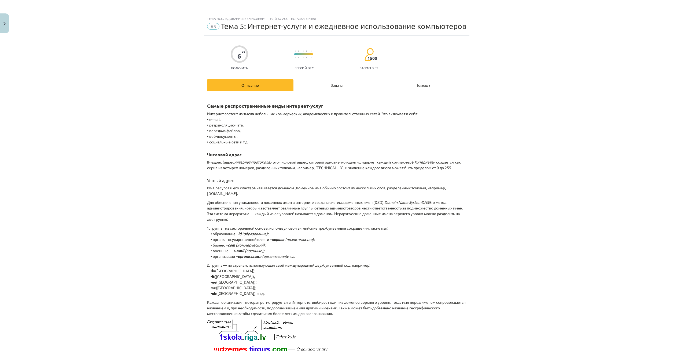
drag, startPoint x: 337, startPoint y: 88, endPoint x: 334, endPoint y: 93, distance: 5.9
click at [337, 88] on div "Задача" at bounding box center [337, 85] width 86 height 12
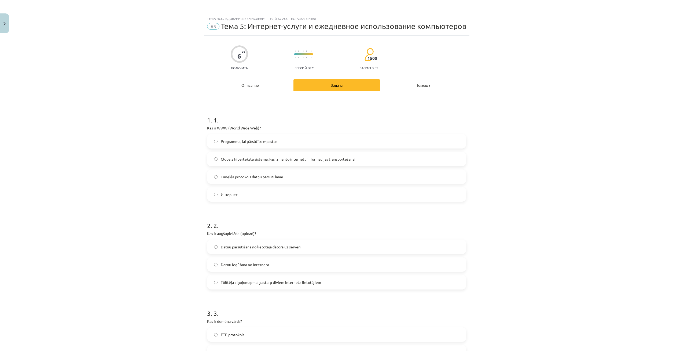
scroll to position [13, 0]
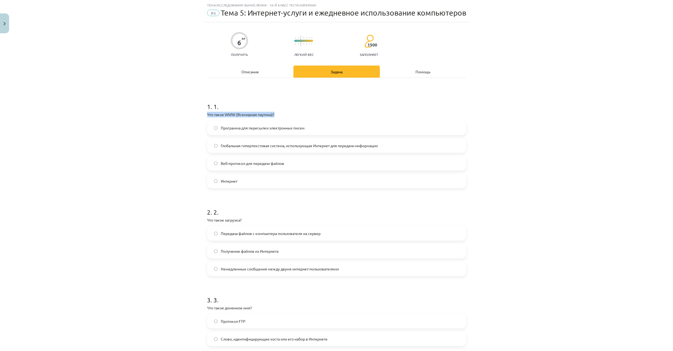
drag, startPoint x: 203, startPoint y: 114, endPoint x: 324, endPoint y: 112, distance: 120.8
click at [324, 112] on div "Тема исследования: Вычисления - 10-й класс теста материал #6 Тема 5: Интернет-у…" at bounding box center [336, 175] width 673 height 351
click at [356, 99] on h1 "1. 1." at bounding box center [336, 101] width 259 height 17
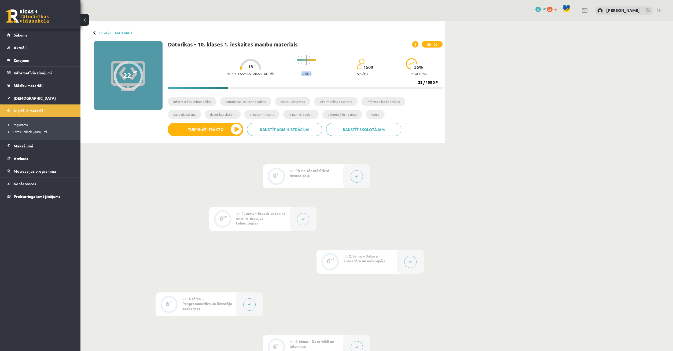
drag, startPoint x: 265, startPoint y: 74, endPoint x: 276, endPoint y: 73, distance: 11.6
click at [297, 73] on div "Grūts" at bounding box center [306, 65] width 19 height 27
click at [283, 75] on div "Nepieciešamais laiks stundās 18 Grūts 1500 apgūst 36 % progress" at bounding box center [335, 65] width 216 height 27
drag, startPoint x: 263, startPoint y: 76, endPoint x: 296, endPoint y: 81, distance: 33.3
click at [296, 82] on div "Nepieciešamais laiks stundās 18 Grūts 1500 apgūst 36 % progress 22 / 100 XP" at bounding box center [305, 70] width 275 height 37
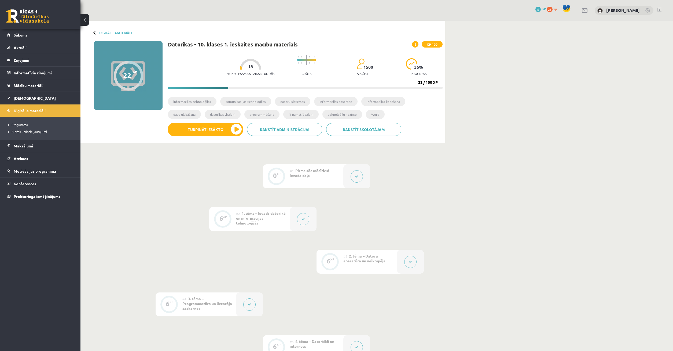
click at [299, 78] on div "Nepieciešamais laiks stundās 18 Grūts 1500 apgūst 36 % progress" at bounding box center [335, 65] width 216 height 27
click at [225, 126] on button "Turpināt iesākto" at bounding box center [205, 129] width 75 height 13
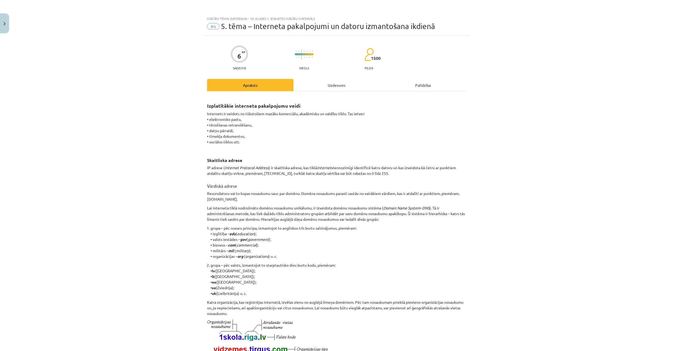
scroll to position [65, 0]
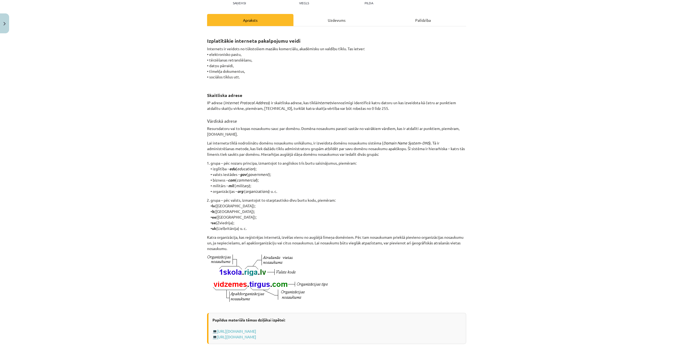
click at [334, 23] on div "Uzdevums" at bounding box center [337, 20] width 86 height 12
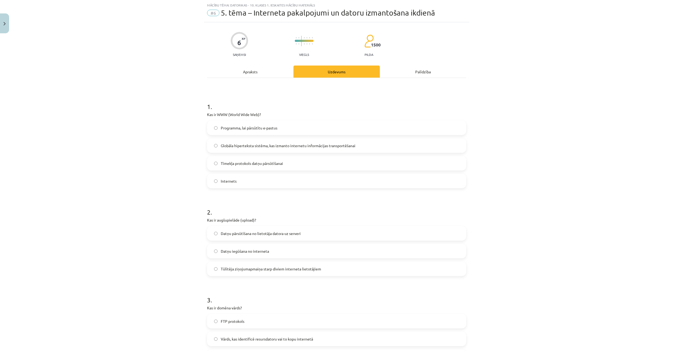
click at [214, 178] on label "Internets" at bounding box center [337, 180] width 258 height 13
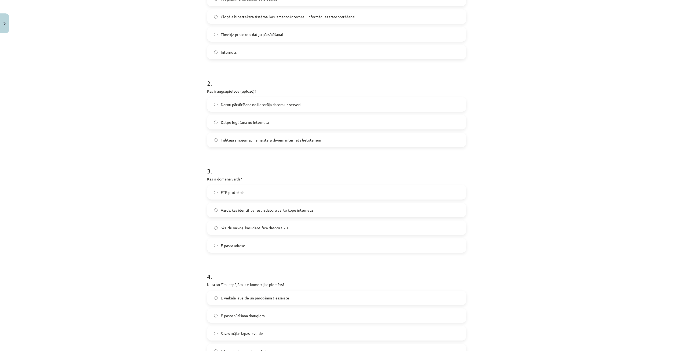
scroll to position [168, 0]
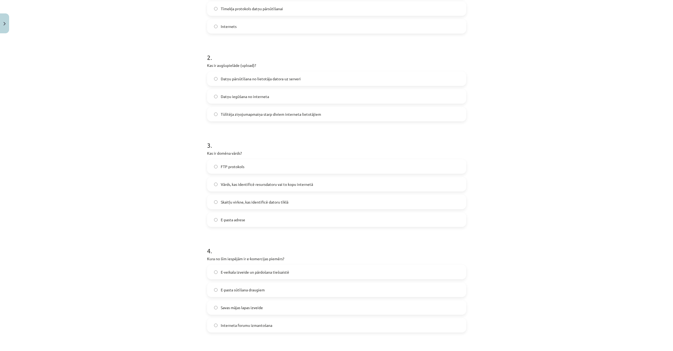
click at [206, 152] on div "6 XP Saņemsi Viegls 1500 pilda Apraksts Uzdevums Palīdzība 1 . Kas ir WWW (Worl…" at bounding box center [337, 221] width 266 height 707
click at [289, 155] on p "Kas ir domēna vārds?" at bounding box center [336, 153] width 259 height 6
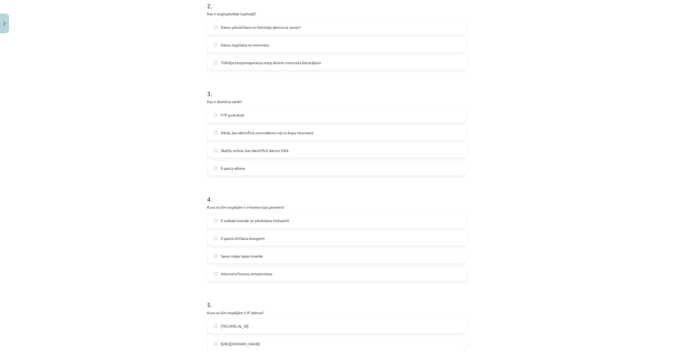
scroll to position [271, 0]
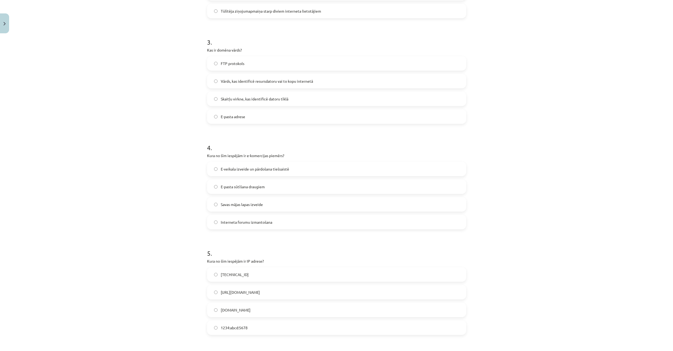
click at [211, 169] on label "E-veikala izveide un pārdošana tiešsaistē" at bounding box center [337, 168] width 258 height 13
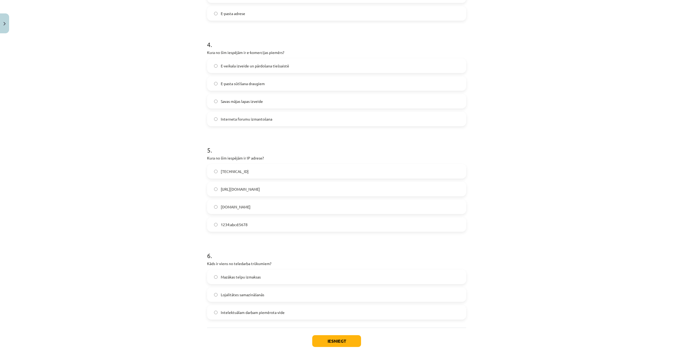
scroll to position [405, 0]
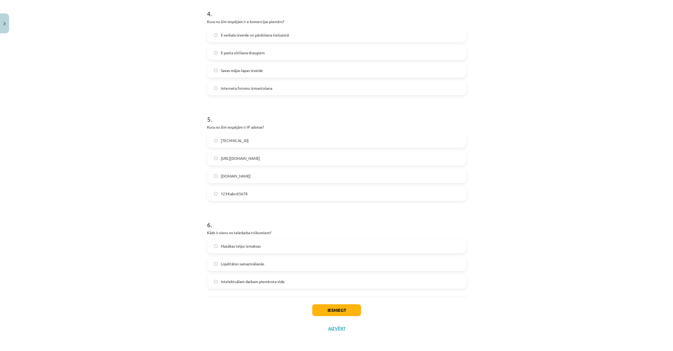
drag, startPoint x: 206, startPoint y: 231, endPoint x: 270, endPoint y: 225, distance: 63.8
drag, startPoint x: 208, startPoint y: 232, endPoint x: 278, endPoint y: 266, distance: 78.0
click at [306, 282] on div "6 . Kāds ir viens no teledarba trūkumiem? Mazākas telpu izmaksas Lojalitātes sa…" at bounding box center [336, 250] width 259 height 77
copy div "Kāds ir viens no teledarba trūkumiem? Mazākas telpu izmaksas Lojalitātes samazi…"
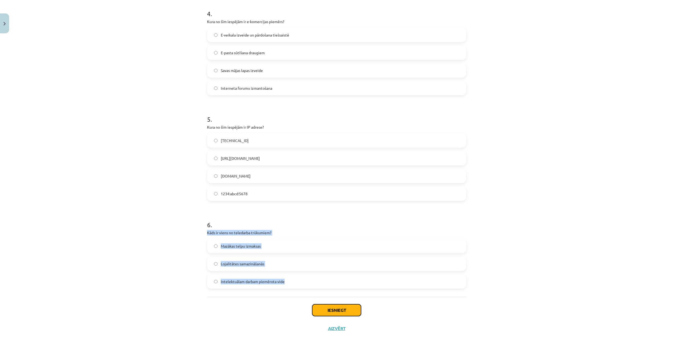
click at [331, 308] on button "Iesniegt" at bounding box center [336, 310] width 49 height 12
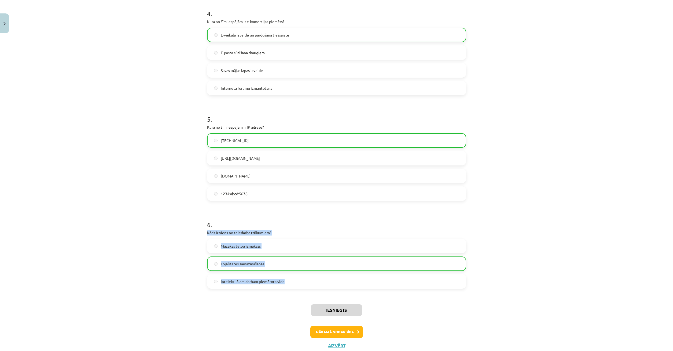
scroll to position [422, 0]
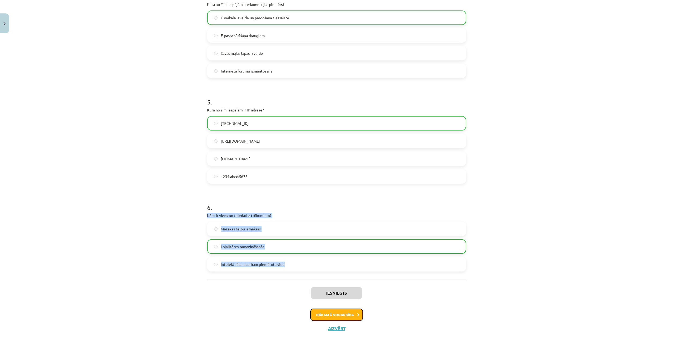
click at [345, 315] on button "Nākamā nodarbība" at bounding box center [337, 314] width 53 height 12
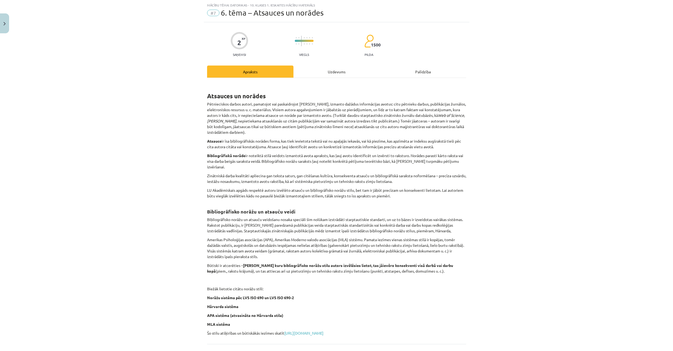
click at [334, 72] on div "Uzdevums" at bounding box center [337, 71] width 86 height 12
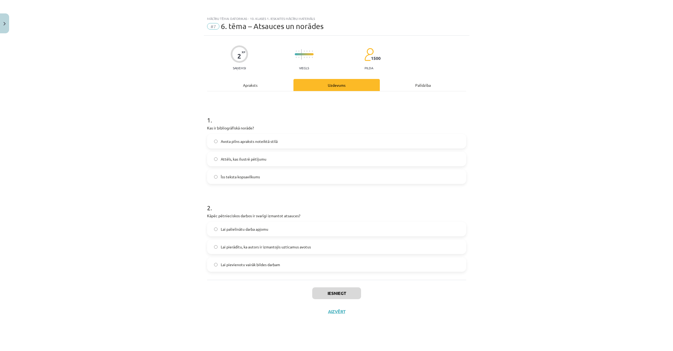
drag, startPoint x: 329, startPoint y: 165, endPoint x: 516, endPoint y: 341, distance: 257.3
click at [532, 351] on div "Mācību tēma: Datorikas - 10. klases 1. ieskaites mācību materiāls #7 6. tēma – …" at bounding box center [336, 175] width 673 height 351
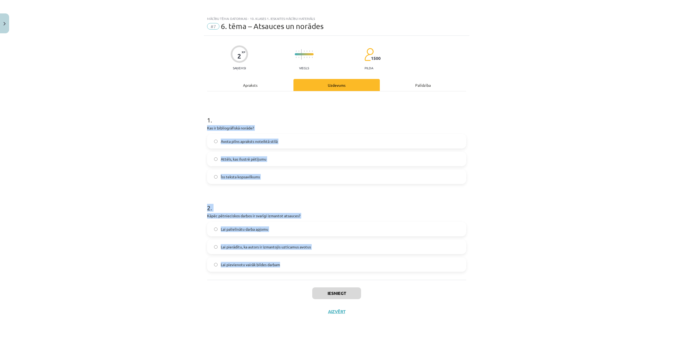
click at [360, 289] on div "Mācību tēma: Datorikas - 10. klases 1. ieskaites mācību materiāls #7 6. tēma – …" at bounding box center [336, 175] width 673 height 351
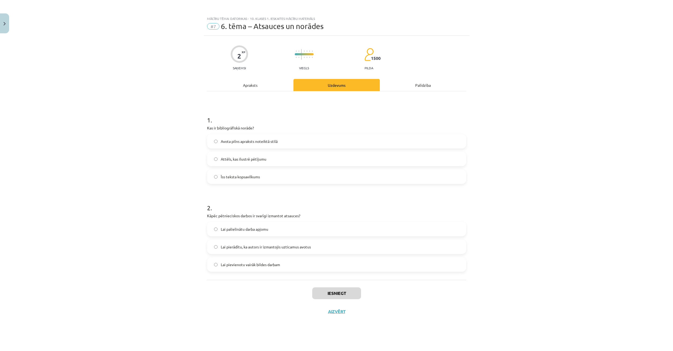
click at [309, 111] on h1 "1 ." at bounding box center [336, 115] width 259 height 17
drag, startPoint x: 274, startPoint y: 84, endPoint x: 276, endPoint y: 81, distance: 3.1
click at [275, 83] on div "Apraksts" at bounding box center [250, 85] width 86 height 12
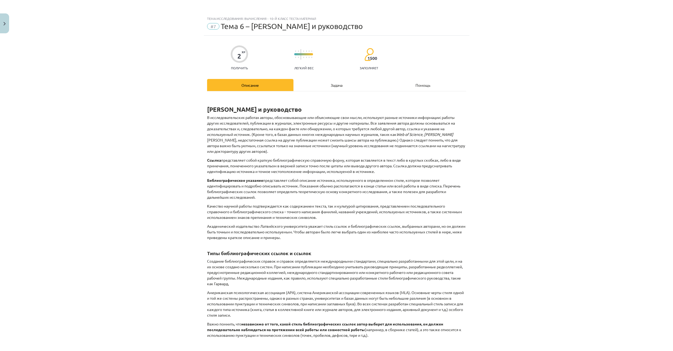
scroll to position [26, 0]
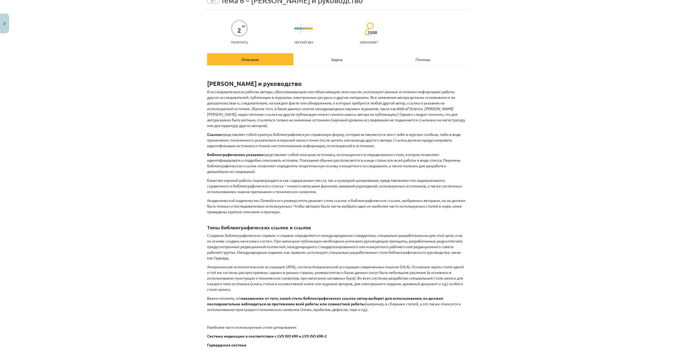
click at [330, 57] on div "Задача" at bounding box center [337, 59] width 86 height 12
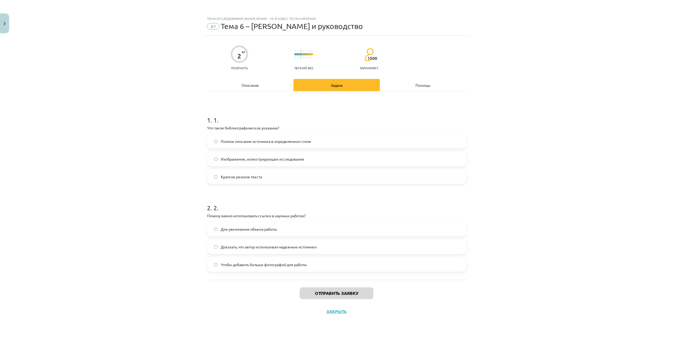
click at [254, 84] on div "Описание" at bounding box center [250, 85] width 86 height 12
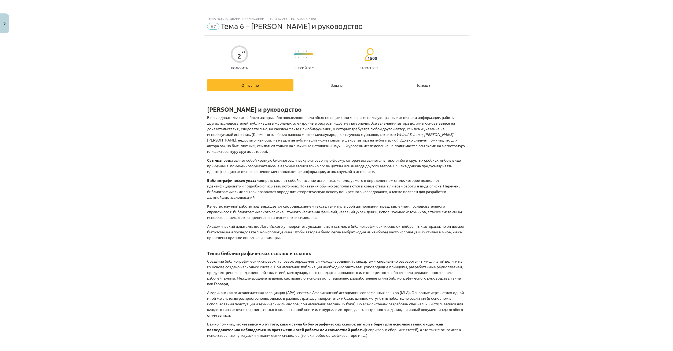
click at [324, 87] on div "Задача" at bounding box center [337, 85] width 86 height 12
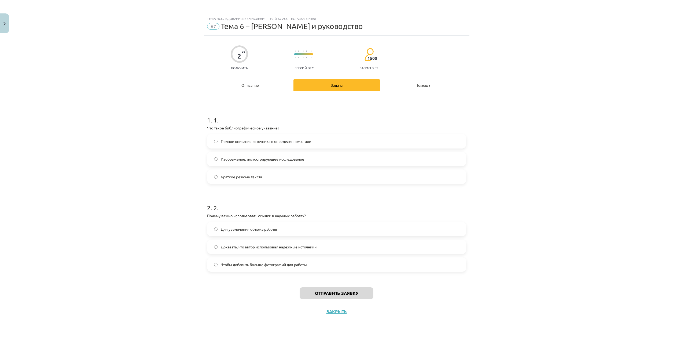
click at [249, 83] on div "Описание" at bounding box center [250, 85] width 86 height 12
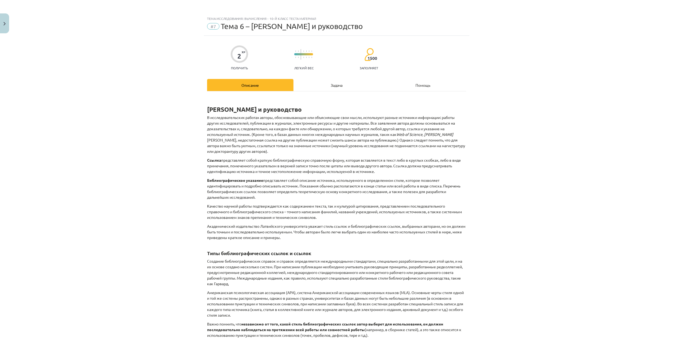
scroll to position [52, 0]
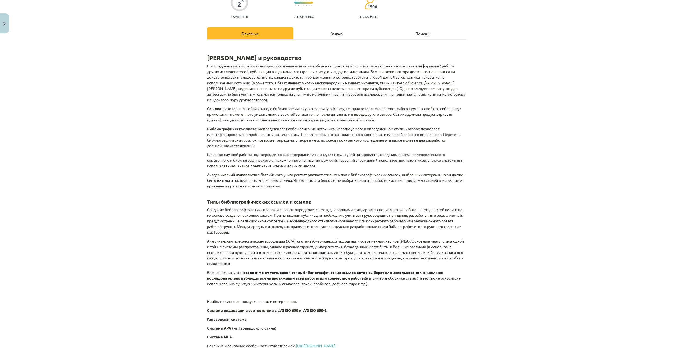
click at [320, 32] on div "Задача" at bounding box center [337, 33] width 86 height 12
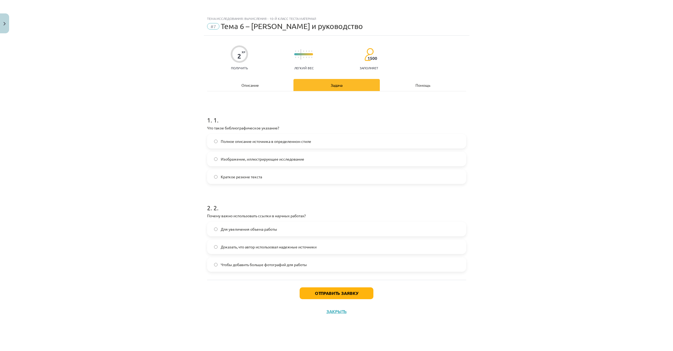
click at [218, 249] on label "Доказать, что автор использовал надежные источники" at bounding box center [337, 246] width 258 height 13
click at [336, 293] on button "Отправить заявку" at bounding box center [337, 293] width 74 height 12
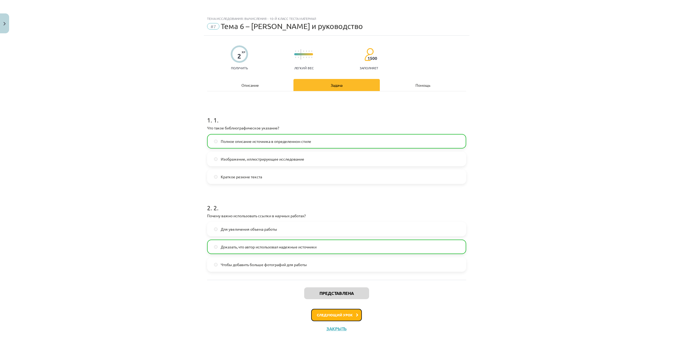
click at [349, 315] on button "Следующий урок" at bounding box center [336, 315] width 51 height 12
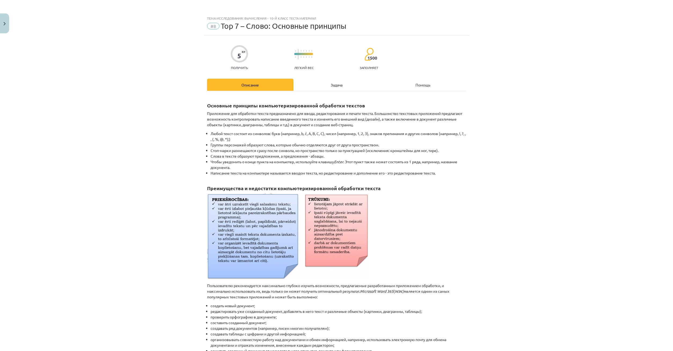
click at [336, 72] on div "5 XP Получить Легкий вес 1500 заполняет Описание Задача Помощь Основные принцип…" at bounding box center [337, 234] width 266 height 398
drag, startPoint x: 327, startPoint y: 80, endPoint x: 327, endPoint y: 85, distance: 4.8
click at [328, 80] on div "Задача" at bounding box center [337, 85] width 86 height 12
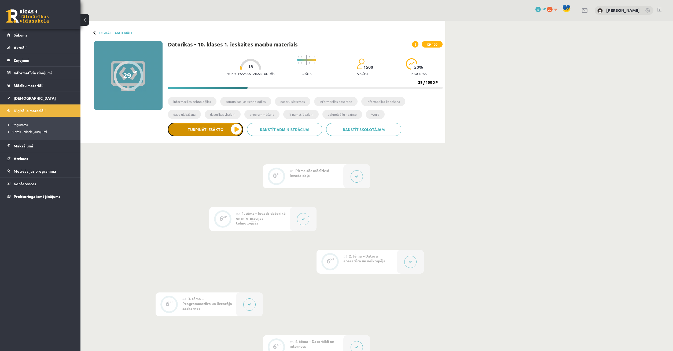
click at [218, 125] on button "Turpināt iesākto" at bounding box center [205, 129] width 75 height 13
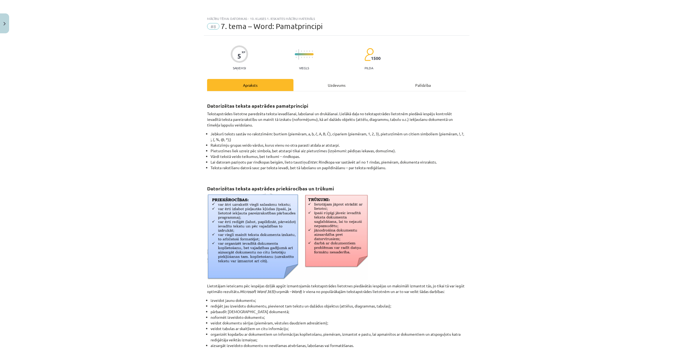
scroll to position [13, 0]
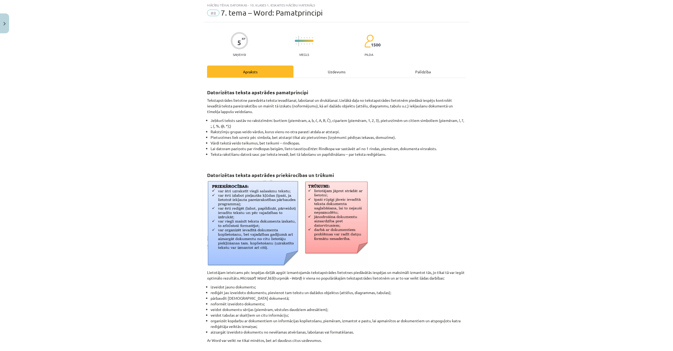
drag, startPoint x: 333, startPoint y: 75, endPoint x: 335, endPoint y: 70, distance: 5.1
click at [333, 74] on div "Uzdevums" at bounding box center [337, 71] width 86 height 12
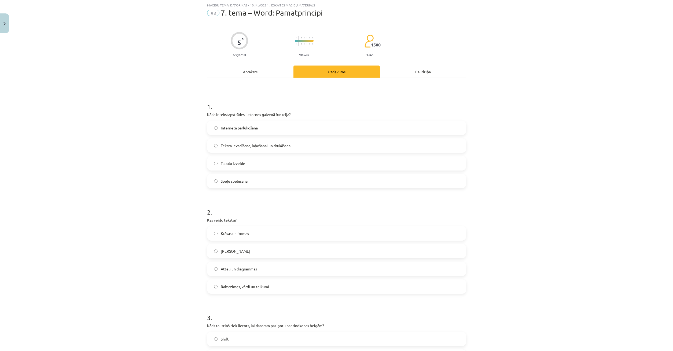
click at [221, 146] on label "Teksta ievadīšana, labošanai un drukāšana" at bounding box center [337, 145] width 258 height 13
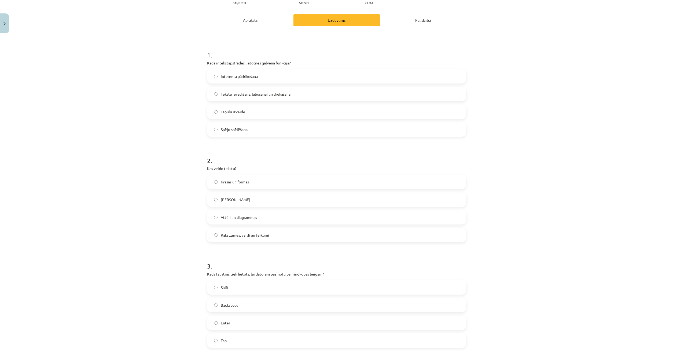
click at [215, 197] on label "Tikai burti" at bounding box center [337, 199] width 258 height 13
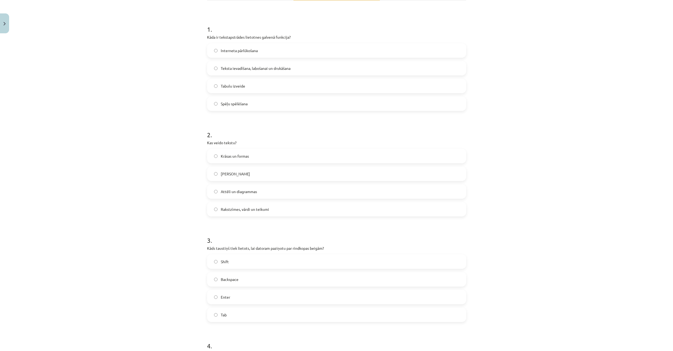
click at [214, 206] on label "Rakstzīmes, vārdi un teikumi" at bounding box center [337, 208] width 258 height 13
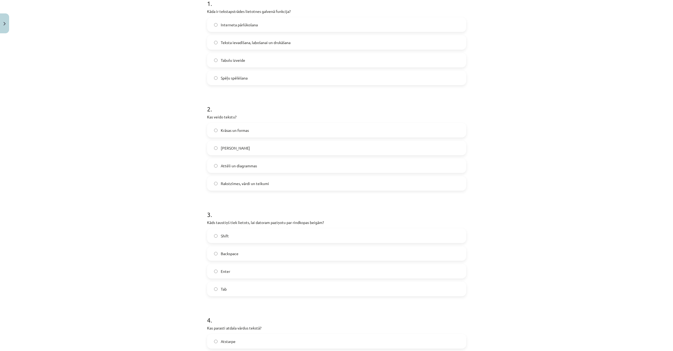
scroll to position [142, 0]
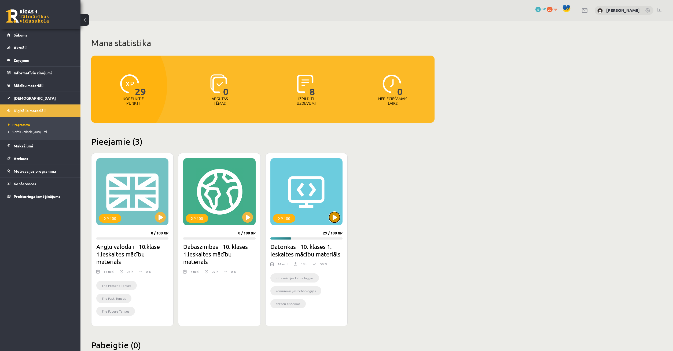
click at [336, 218] on button at bounding box center [334, 217] width 11 height 11
click at [328, 219] on div "XP 100" at bounding box center [307, 191] width 72 height 67
click at [296, 186] on div "XP 100" at bounding box center [307, 191] width 72 height 67
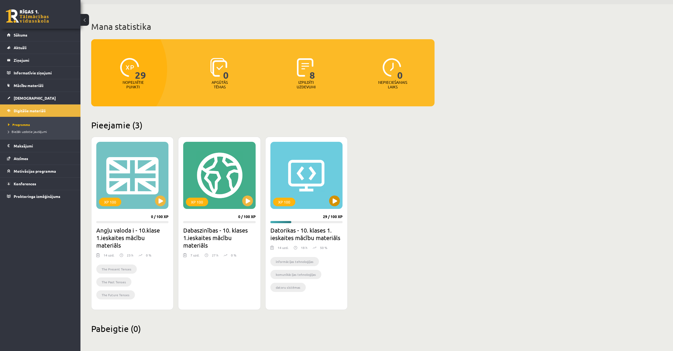
click at [314, 190] on div "XP 100" at bounding box center [307, 175] width 72 height 67
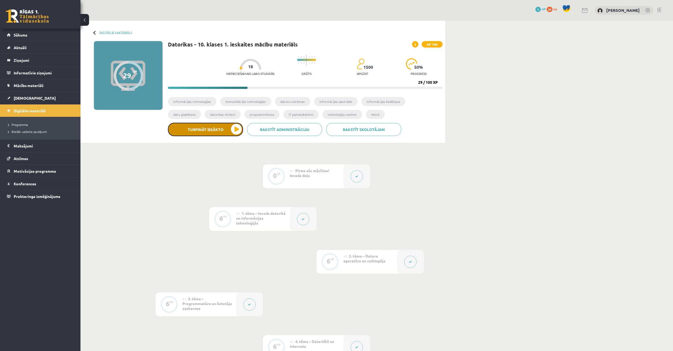
click at [219, 134] on button "Turpināt iesākto" at bounding box center [205, 129] width 75 height 13
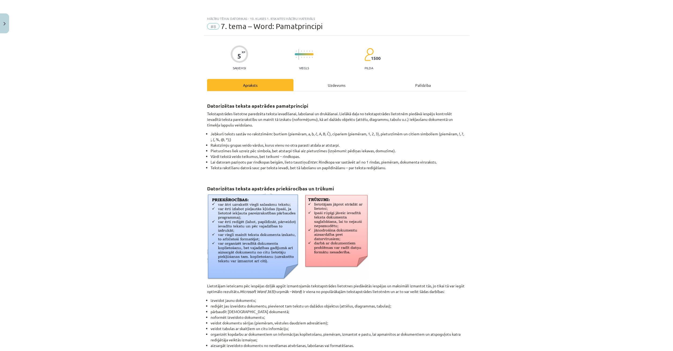
click at [340, 85] on div "Uzdevums" at bounding box center [337, 85] width 86 height 12
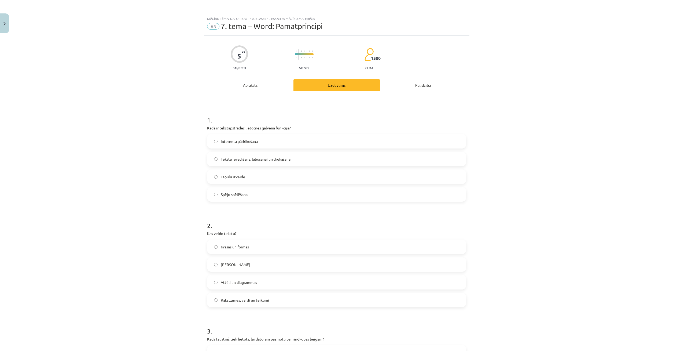
scroll to position [13, 0]
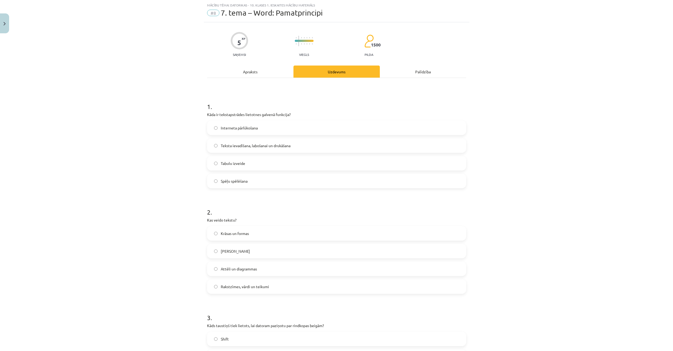
click at [221, 144] on span "Teksta ievadīšana, labošanai un drukāšana" at bounding box center [256, 146] width 70 height 6
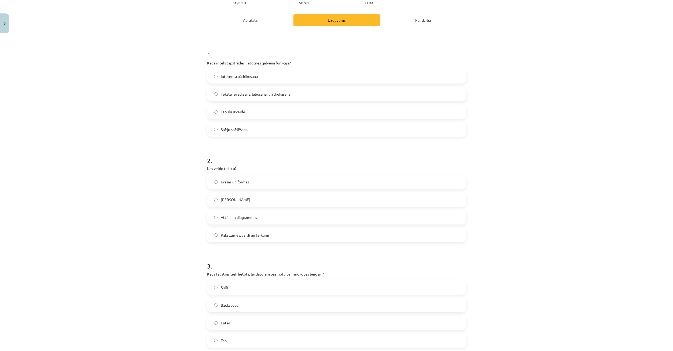
scroll to position [91, 0]
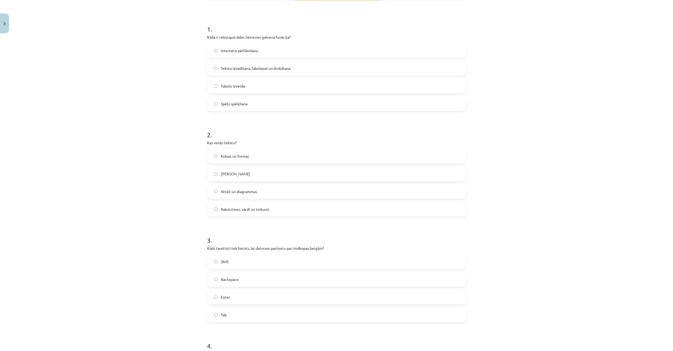
click at [213, 210] on label "Rakstzīmes, vārdi un teikumi" at bounding box center [337, 208] width 258 height 13
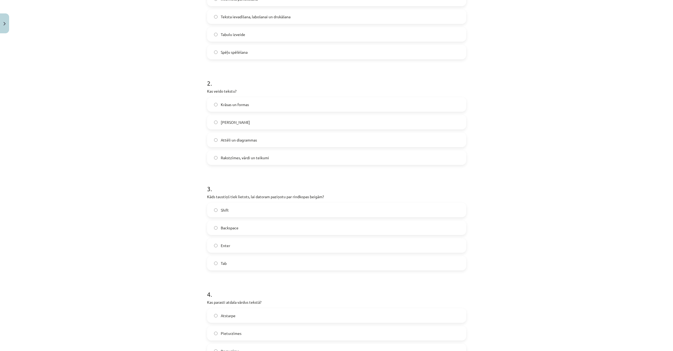
scroll to position [194, 0]
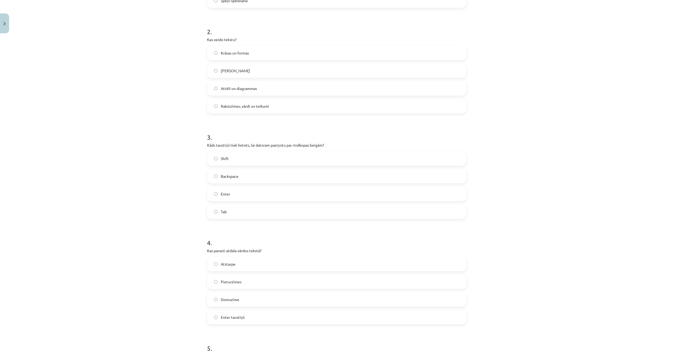
click at [234, 192] on label "Enter" at bounding box center [337, 193] width 258 height 13
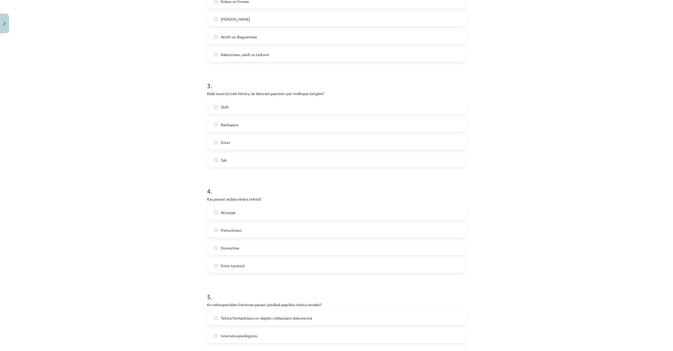
scroll to position [271, 0]
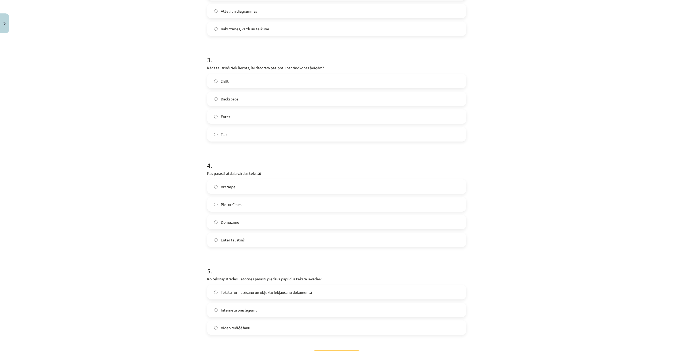
click at [246, 184] on label "Atstarpe" at bounding box center [337, 186] width 258 height 13
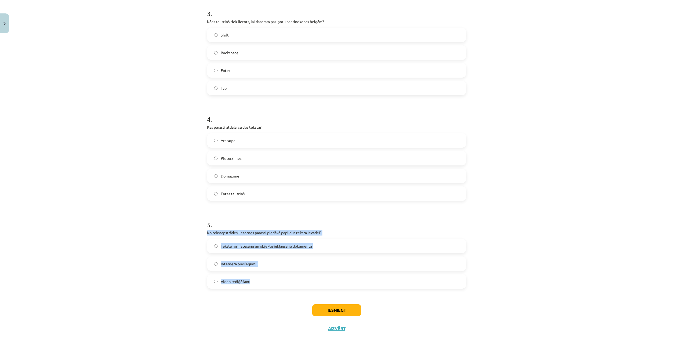
drag, startPoint x: 206, startPoint y: 233, endPoint x: 336, endPoint y: 269, distance: 135.3
click at [368, 297] on div "5 XP Saņemsi Viegls 1500 pilda Apraksts Uzdevums Palīdzība 1 . Kāda ir tekstaps…" at bounding box center [337, 27] width 266 height 619
copy div "Ko tekstapstrādes lietotnes parasti piedāvā papildus teksta ievadei? Teksta for…"
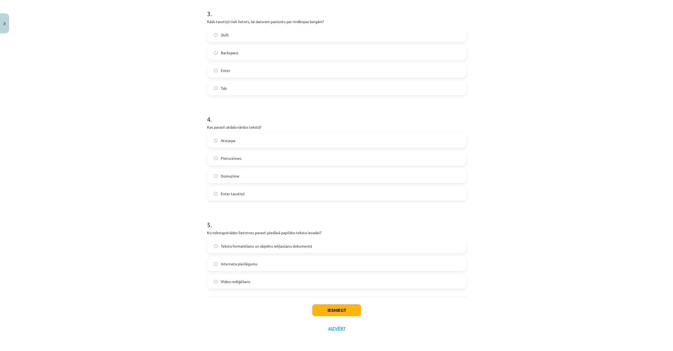
click at [335, 211] on form "1 . Kāda ir tekstapstrādes lietotnes galvenā funkcija? Interneta pārlūkošana Te…" at bounding box center [336, 39] width 259 height 499
click at [209, 246] on label "Teksta formatēšanu un objektu iekļaušanu dokumentā" at bounding box center [337, 245] width 258 height 13
click at [351, 310] on button "Iesniegt" at bounding box center [336, 310] width 49 height 12
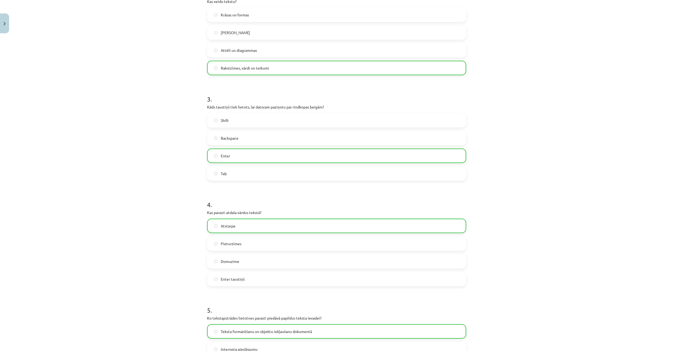
scroll to position [334, 0]
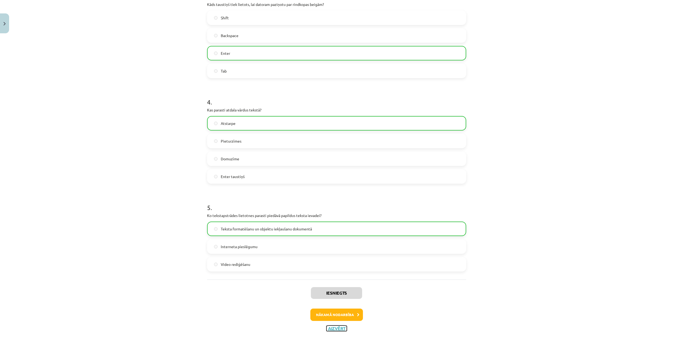
click at [339, 326] on button "Aizvērt" at bounding box center [337, 328] width 20 height 5
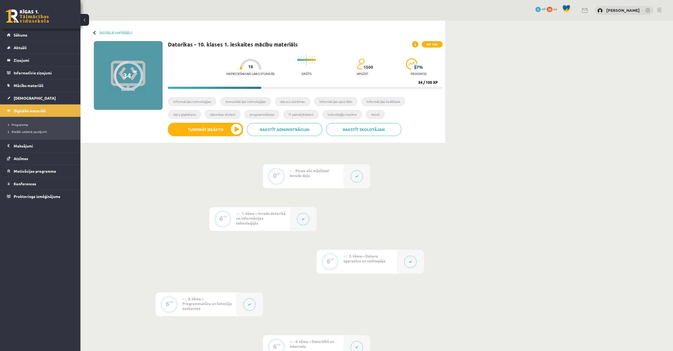
click at [414, 66] on span "57 %" at bounding box center [418, 67] width 9 height 5
drag, startPoint x: 407, startPoint y: 66, endPoint x: 432, endPoint y: 66, distance: 25.0
click at [432, 66] on div "Nepieciešamais laiks stundās 18 Grūts 1500 apgūst 57 % progress" at bounding box center [335, 65] width 216 height 27
click at [228, 126] on button "Turpināt iesākto" at bounding box center [205, 129] width 75 height 13
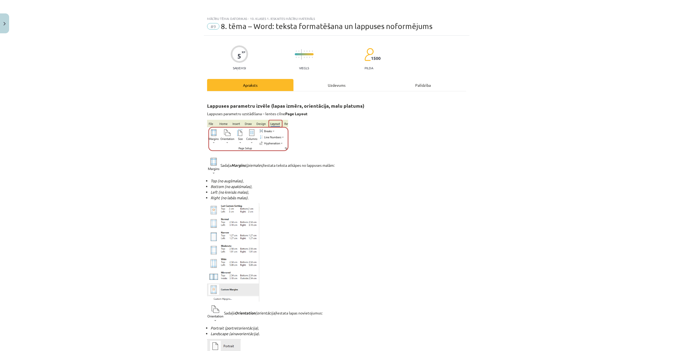
click at [339, 86] on div "Uzdevums" at bounding box center [337, 85] width 86 height 12
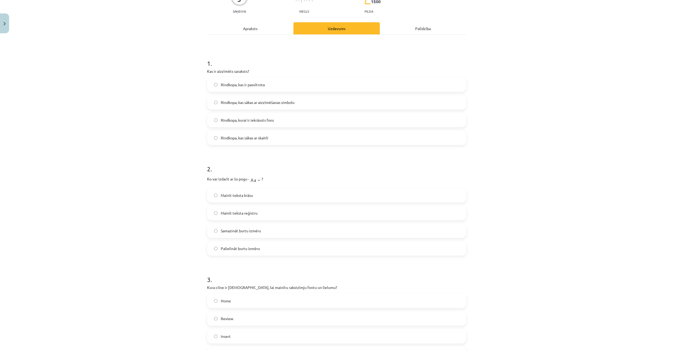
scroll to position [0, 0]
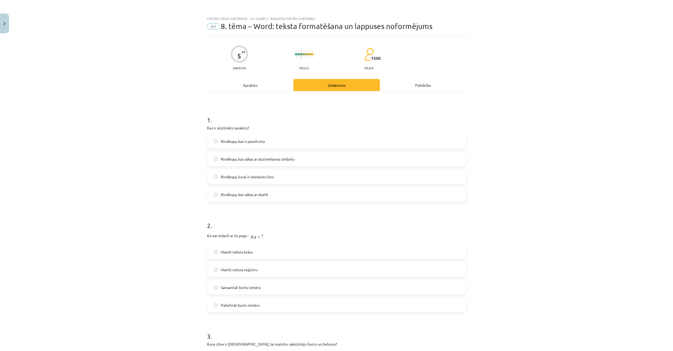
click at [218, 268] on label "Mainīt teksta reģistru" at bounding box center [337, 269] width 258 height 13
click at [219, 304] on label "Palielināt burtu izmēru" at bounding box center [337, 304] width 258 height 13
click at [219, 303] on label "Palielināt burtu izmēru" at bounding box center [337, 304] width 258 height 13
drag, startPoint x: 183, startPoint y: 253, endPoint x: 194, endPoint y: 241, distance: 16.6
click at [185, 250] on div "Mācību tēma: Datorikas - 10. klases 1. ieskaites mācību materiāls #9 8. tēma – …" at bounding box center [336, 175] width 673 height 351
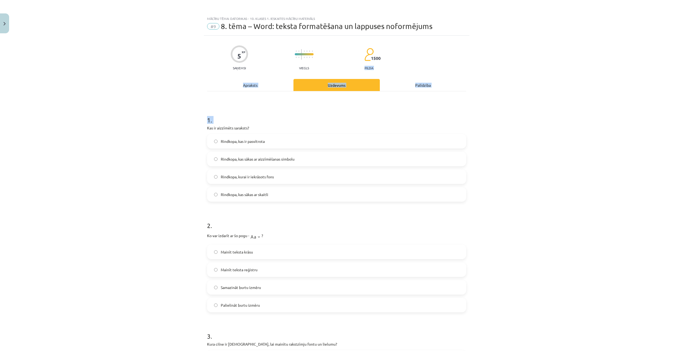
drag, startPoint x: 207, startPoint y: 124, endPoint x: 357, endPoint y: 81, distance: 156.3
click at [359, 75] on div "5 XP Saņemsi Viegls 1500 pilda Apraksts Uzdevums Palīdzība 1 . Kas ir aizzīmēts…" at bounding box center [337, 357] width 266 height 642
click at [325, 118] on h1 "1 ." at bounding box center [336, 115] width 259 height 17
click at [259, 237] on img at bounding box center [255, 236] width 12 height 11
click at [259, 238] on img at bounding box center [255, 236] width 12 height 11
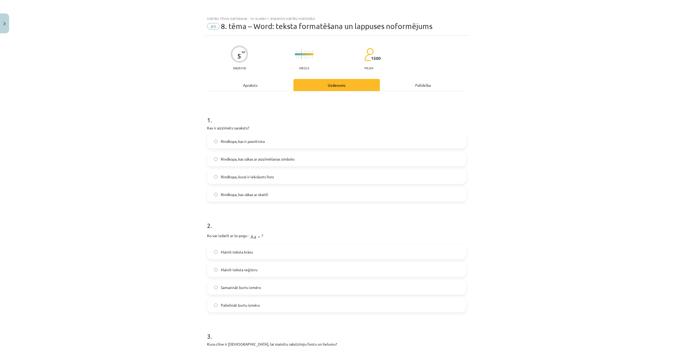
scroll to position [52, 0]
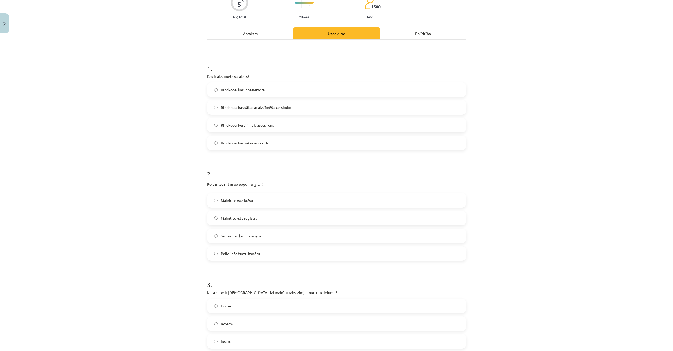
drag, startPoint x: 179, startPoint y: 125, endPoint x: 136, endPoint y: 72, distance: 68.3
click at [178, 125] on div "Mācību tēma: Datorikas - 10. klases 1. ieskaites mācību materiāls #9 8. tēma – …" at bounding box center [336, 175] width 673 height 351
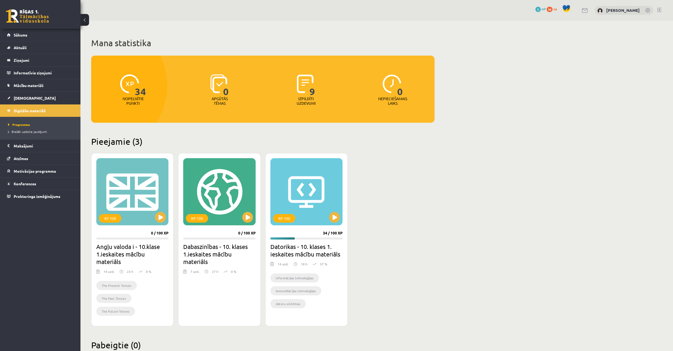
scroll to position [16, 0]
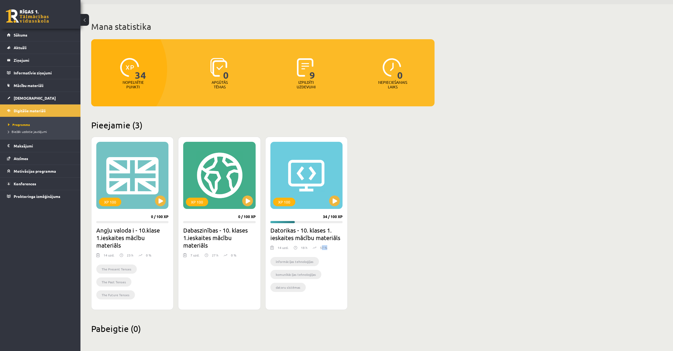
drag, startPoint x: 321, startPoint y: 247, endPoint x: 346, endPoint y: 251, distance: 25.2
click at [346, 251] on div "XP 100 34 / 100 XP Datorikas - 10. klases 1. ieskaites mācību materiāls 14 uzd.…" at bounding box center [306, 223] width 82 height 173
click at [373, 248] on div "XP 100 0 / 100 XP Angļu valoda i - 10.klase 1.ieskaites mācību materiāls 14 uzd…" at bounding box center [263, 223] width 344 height 173
drag, startPoint x: 381, startPoint y: 240, endPoint x: 377, endPoint y: 232, distance: 8.8
click at [381, 238] on div "XP 100 0 / 100 XP Angļu valoda i - 10.klase 1.ieskaites mācību materiāls 14 uzd…" at bounding box center [263, 223] width 344 height 173
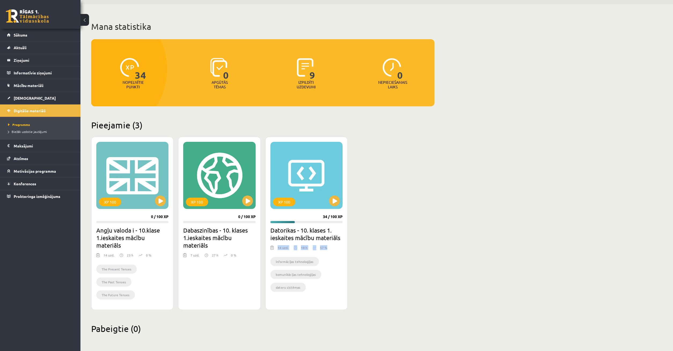
drag, startPoint x: 276, startPoint y: 247, endPoint x: 368, endPoint y: 249, distance: 91.8
click at [364, 250] on div "XP 100 0 / 100 XP Angļu valoda i - 10.klase 1.ieskaites mācību materiāls 14 uzd…" at bounding box center [263, 223] width 344 height 173
click at [370, 247] on div "XP 100 0 / 100 XP Angļu valoda i - 10.klase 1.ieskaites mācību materiāls 14 uzd…" at bounding box center [263, 223] width 344 height 173
click at [284, 248] on div "14 uzd." at bounding box center [283, 249] width 11 height 8
click at [335, 201] on button at bounding box center [334, 200] width 11 height 11
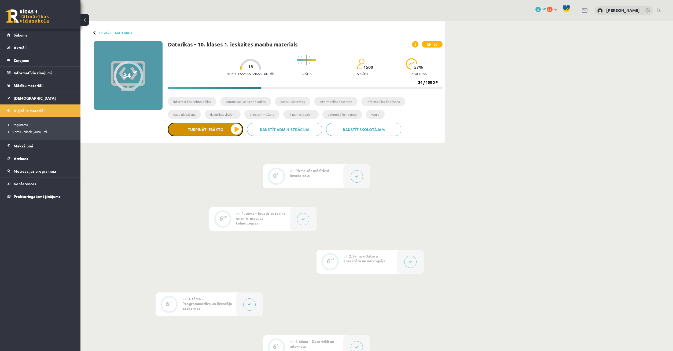
click at [223, 123] on button "Turpināt iesākto" at bounding box center [205, 129] width 75 height 13
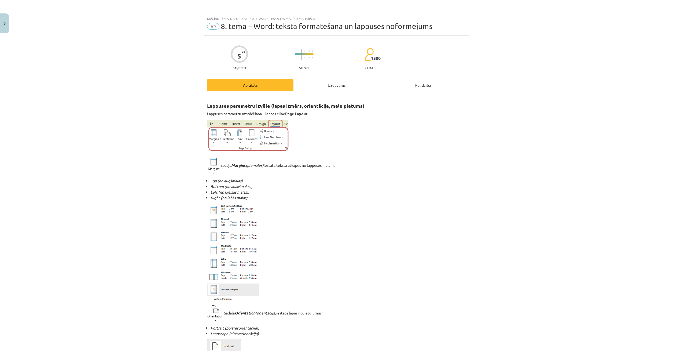
click at [327, 85] on div "Uzdevums" at bounding box center [337, 85] width 86 height 12
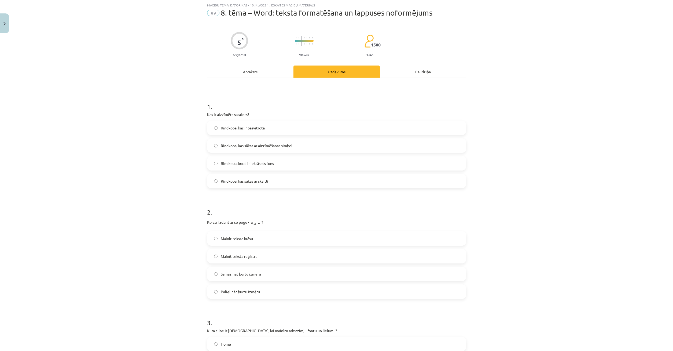
click at [216, 259] on label "Mainīt teksta reģistru" at bounding box center [337, 255] width 258 height 13
click at [256, 70] on div "Apraksts" at bounding box center [250, 71] width 86 height 12
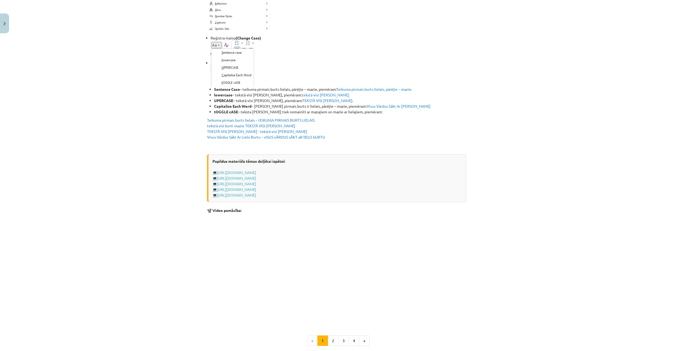
scroll to position [920, 0]
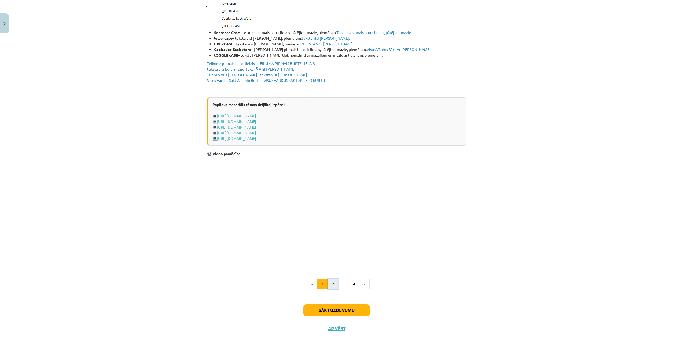
click at [330, 286] on button "2" at bounding box center [333, 284] width 11 height 11
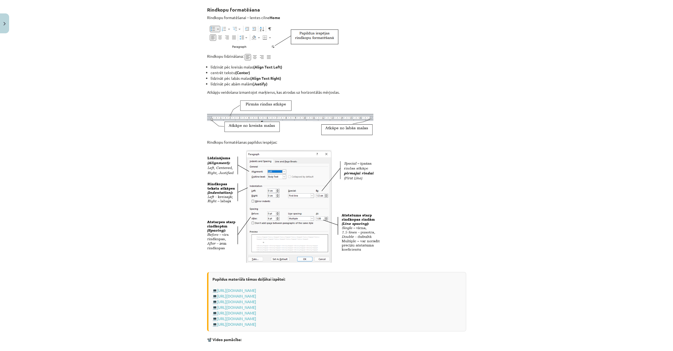
scroll to position [0, 0]
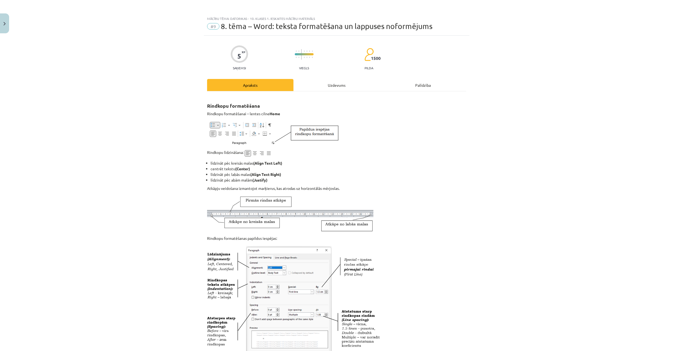
click at [344, 86] on div "Uzdevums" at bounding box center [337, 85] width 86 height 12
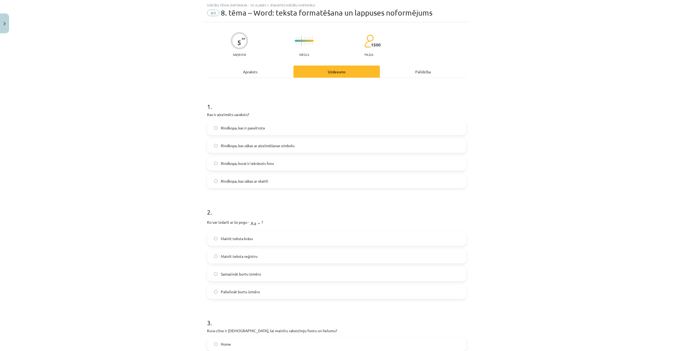
click at [267, 68] on div "Apraksts" at bounding box center [250, 71] width 86 height 12
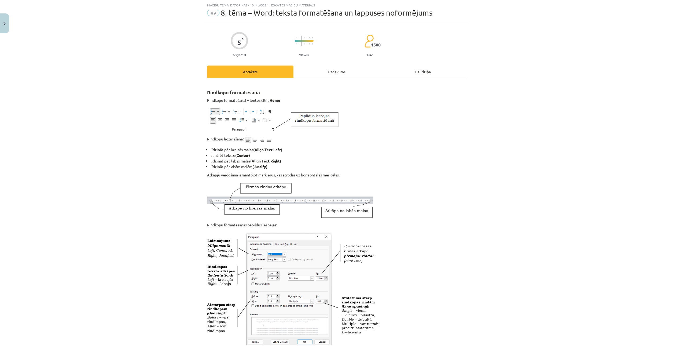
click at [316, 76] on div "Uzdevums" at bounding box center [337, 71] width 86 height 12
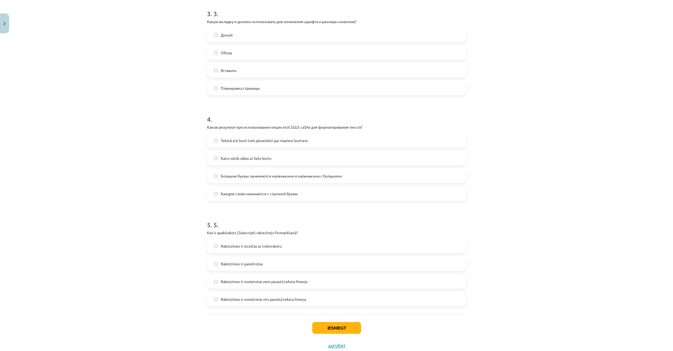
scroll to position [340, 0]
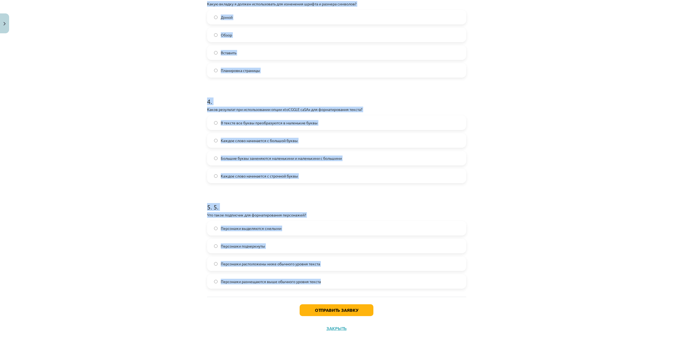
drag, startPoint x: 204, startPoint y: 114, endPoint x: 411, endPoint y: 294, distance: 274.5
click at [411, 294] on div "5 XP Получить Легкий вес 1500 заполняет Описание Задача Помощь 1. 1. Что такое …" at bounding box center [337, 17] width 266 height 642
click at [339, 189] on form "1. 1. Что такое маркированный список? Пункт, который подчеркнут Циферблат, кото…" at bounding box center [336, 28] width 259 height 522
drag, startPoint x: 274, startPoint y: 96, endPoint x: 406, endPoint y: 312, distance: 254.1
click at [408, 322] on div "Тема исследования: Вычисления - 10-й класс теста материал #9 Тема 8 – Слово: фо…" at bounding box center [336, 175] width 673 height 351
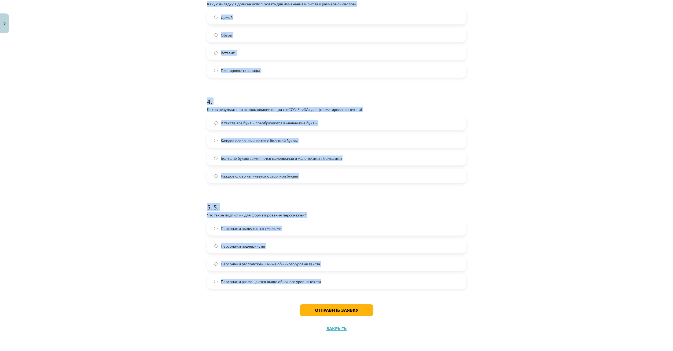
copy form "Что такое маркированный список? Пункт, который подчеркнут Циферблат, который на…"
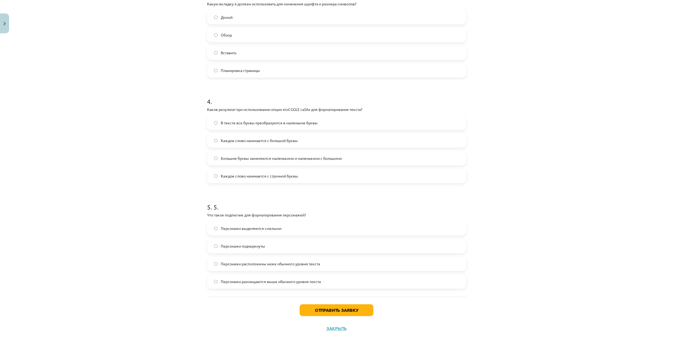
click at [161, 233] on div "Тема исследования: Вычисления - 10-й класс теста материал #9 Тема 8 – Слово: фо…" at bounding box center [336, 175] width 673 height 351
click at [218, 264] on label "Персонажи расположены ниже обычного уровня текста" at bounding box center [337, 263] width 258 height 13
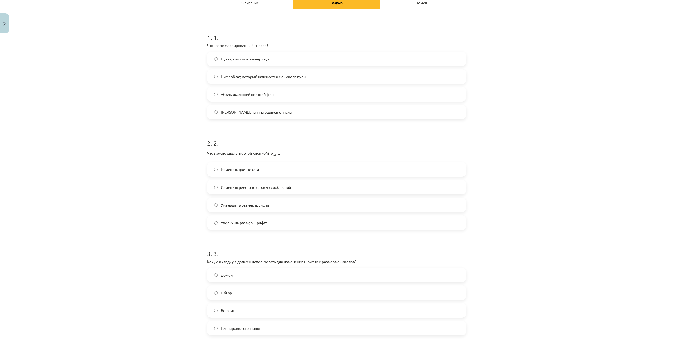
scroll to position [57, 0]
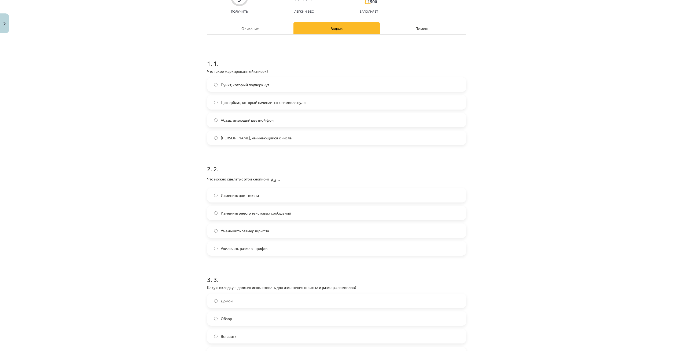
click at [216, 104] on label "Циферблат, который начинается с символа пули" at bounding box center [337, 102] width 258 height 13
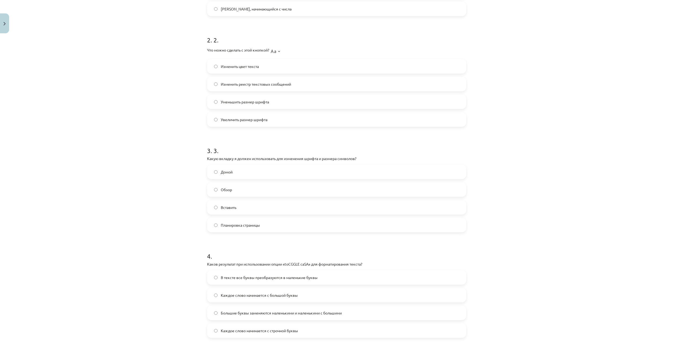
click at [214, 172] on label "Домой" at bounding box center [337, 171] width 258 height 13
drag, startPoint x: 214, startPoint y: 171, endPoint x: 217, endPoint y: 174, distance: 4.6
click at [217, 174] on label "Домой" at bounding box center [337, 171] width 258 height 13
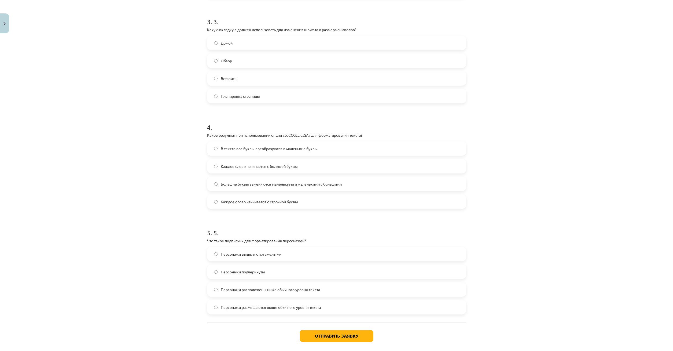
scroll to position [340, 0]
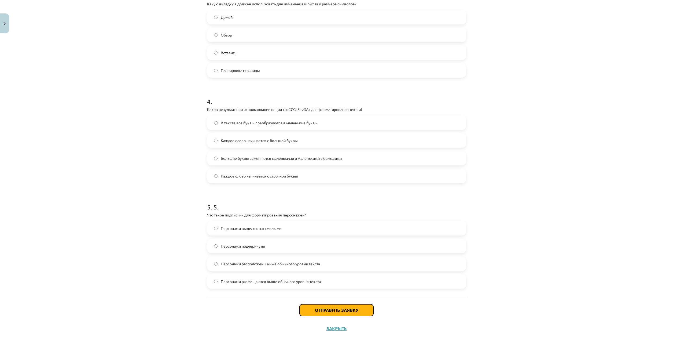
click at [338, 311] on button "Отправить заявку" at bounding box center [337, 310] width 74 height 12
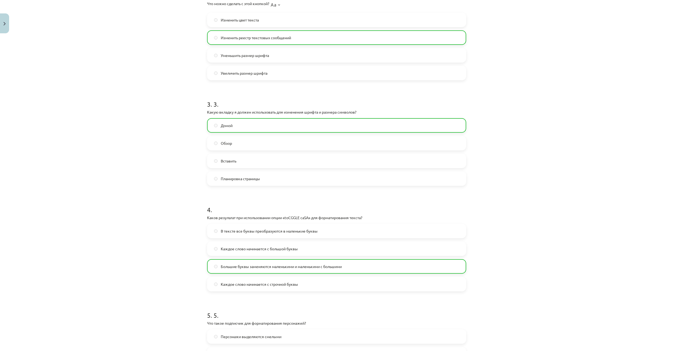
scroll to position [357, 0]
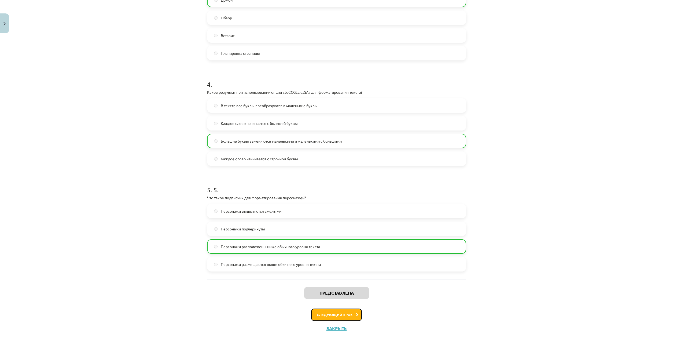
click at [348, 313] on button "Следующий урок" at bounding box center [336, 314] width 51 height 12
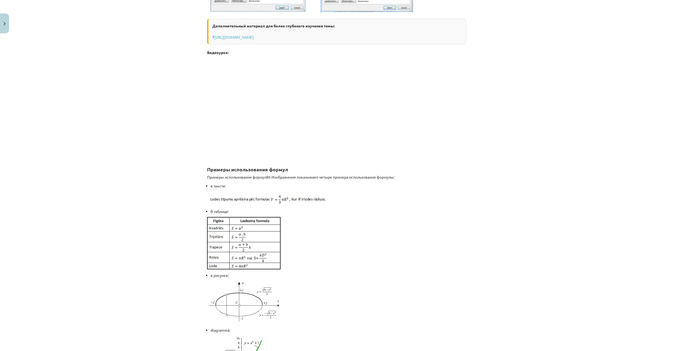
scroll to position [361, 0]
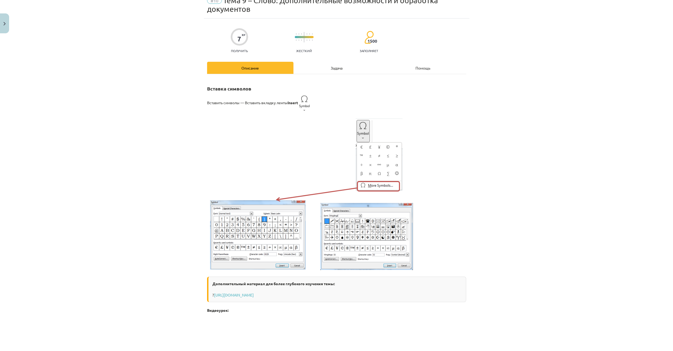
click at [324, 69] on div "Задача" at bounding box center [337, 68] width 86 height 12
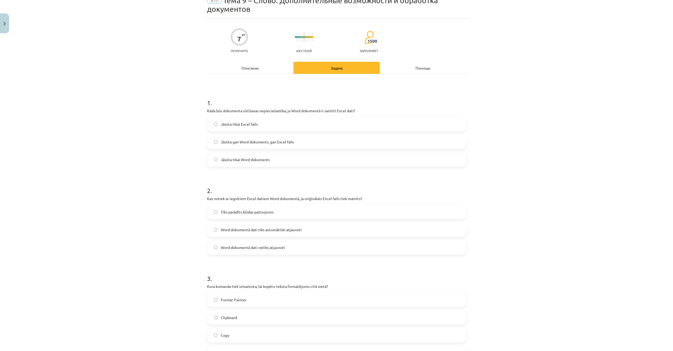
scroll to position [13, 0]
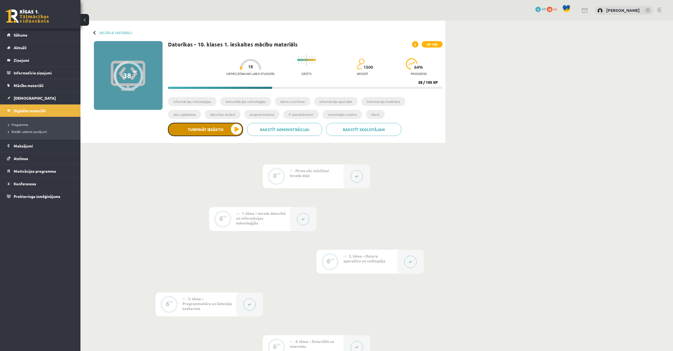
click at [238, 127] on button "Turpināt iesākto" at bounding box center [205, 129] width 75 height 13
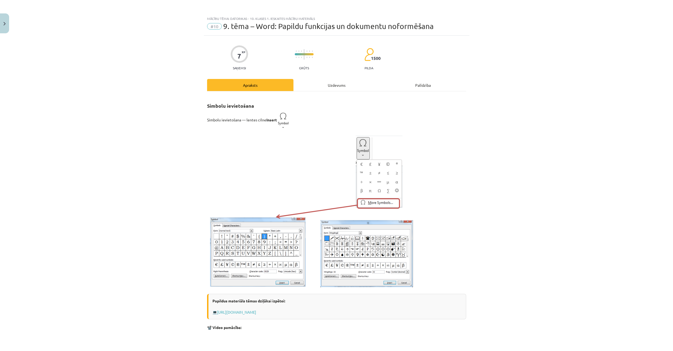
scroll to position [13, 0]
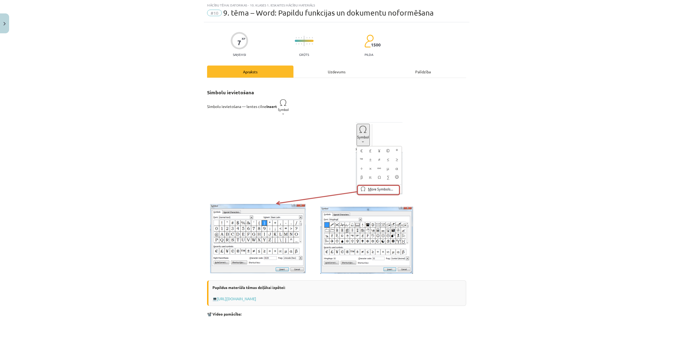
click at [344, 73] on div "Uzdevums" at bounding box center [337, 71] width 86 height 12
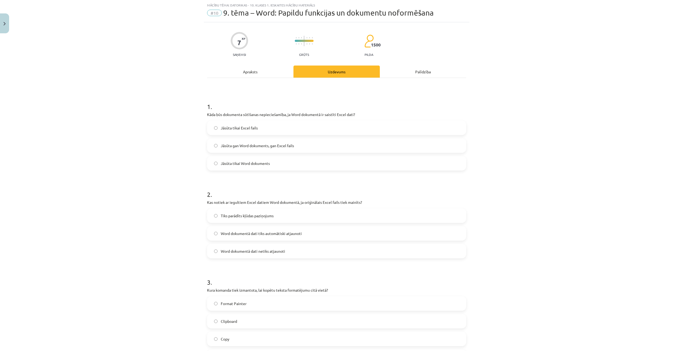
click at [214, 142] on label "Jāsūta gan Word dokuments, gan Excel fails" at bounding box center [337, 145] width 258 height 13
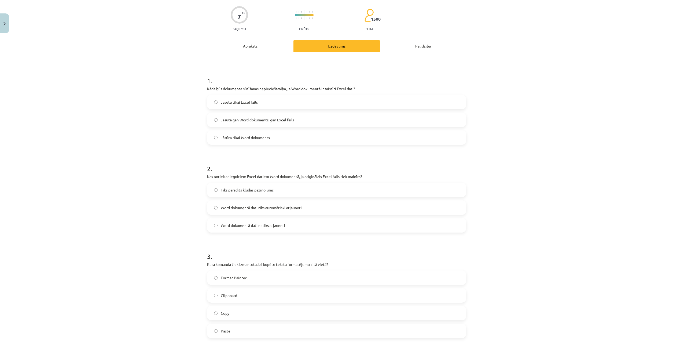
scroll to position [65, 0]
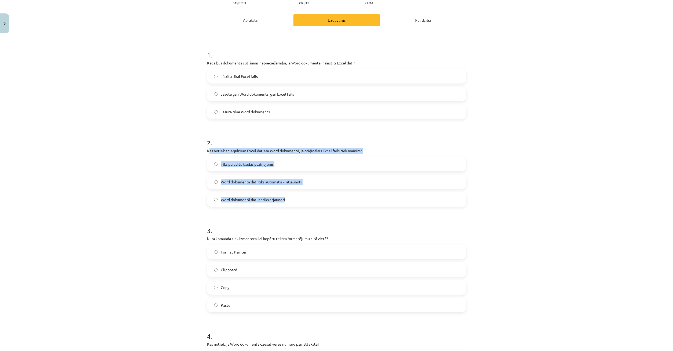
drag, startPoint x: 210, startPoint y: 151, endPoint x: 312, endPoint y: 200, distance: 112.5
click at [323, 204] on div "2 . Kas notiek ar iegultiem Excel datiem Word dokumentā, ja oriģinālais Excel f…" at bounding box center [336, 168] width 259 height 77
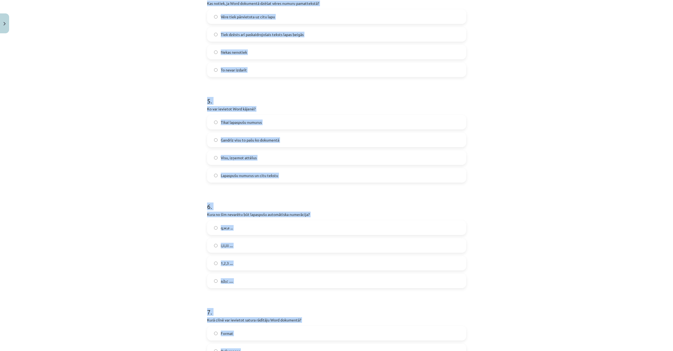
scroll to position [511, 0]
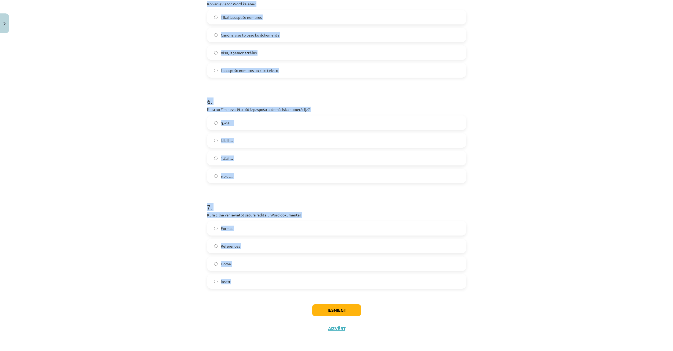
drag, startPoint x: 204, startPoint y: 150, endPoint x: 371, endPoint y: 287, distance: 216.5
click at [372, 290] on div "Mācību tēma: Datorikas - 10. klases 1. ieskaites mācību materiāls #10 9. tēma –…" at bounding box center [336, 175] width 673 height 351
copy form "Kas notiek ar iegultiem Excel datiem Word dokumentā, ja oriģinālais Excel fails…"
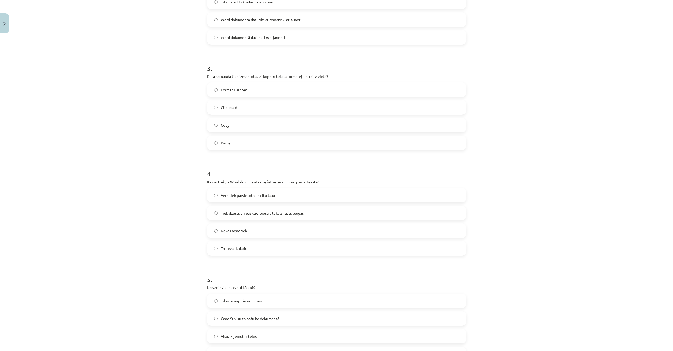
drag, startPoint x: 138, startPoint y: 100, endPoint x: 140, endPoint y: 96, distance: 4.1
click at [138, 99] on div "Mācību tēma: Datorikas - 10. klases 1. ieskaites mācību materiāls #10 9. tēma –…" at bounding box center [336, 175] width 673 height 351
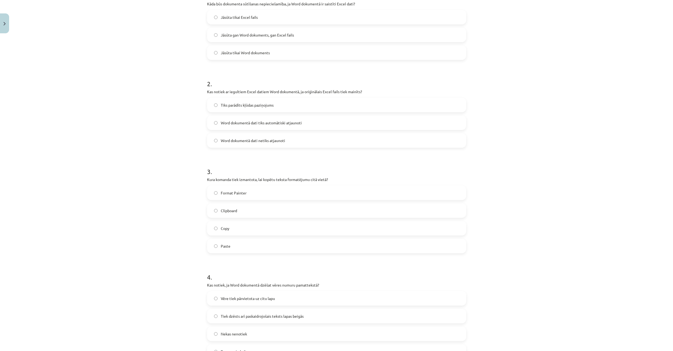
scroll to position [98, 0]
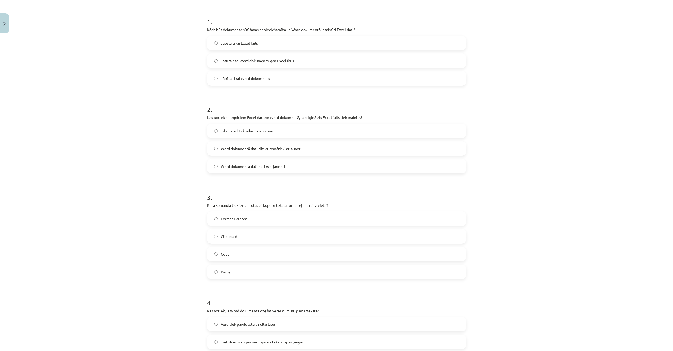
click at [213, 149] on label "Word dokumentā dati tiks automātiski atjaunoti" at bounding box center [337, 148] width 258 height 13
click at [221, 217] on label "Format Painter" at bounding box center [337, 218] width 258 height 13
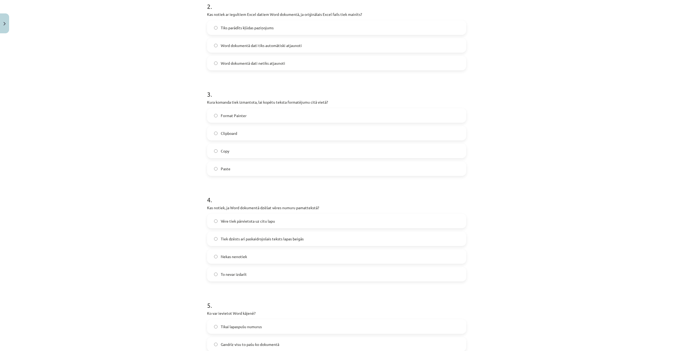
scroll to position [253, 0]
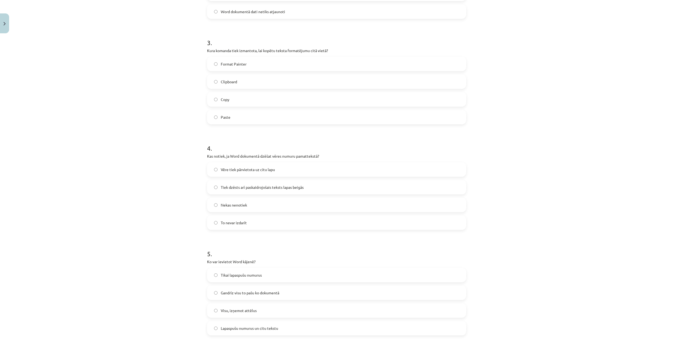
click at [232, 275] on span "Tikai lapaspušu numurus" at bounding box center [241, 275] width 41 height 6
click at [223, 186] on span "Tiek dzēsts arī paskaidrojošais teksts lapas beigās" at bounding box center [262, 187] width 83 height 6
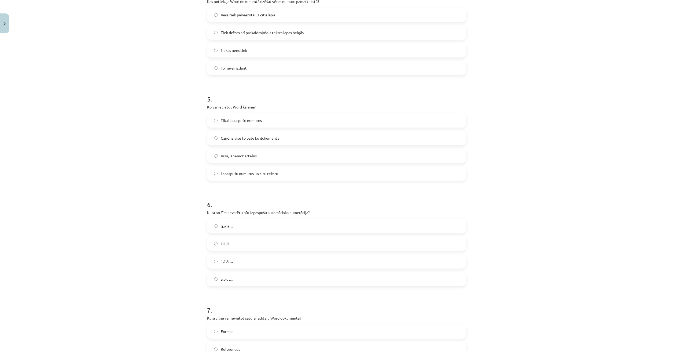
scroll to position [433, 0]
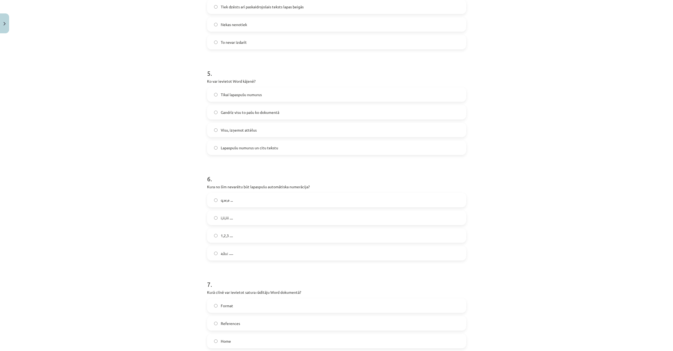
click at [248, 205] on label "q,w,e ..." at bounding box center [337, 199] width 258 height 13
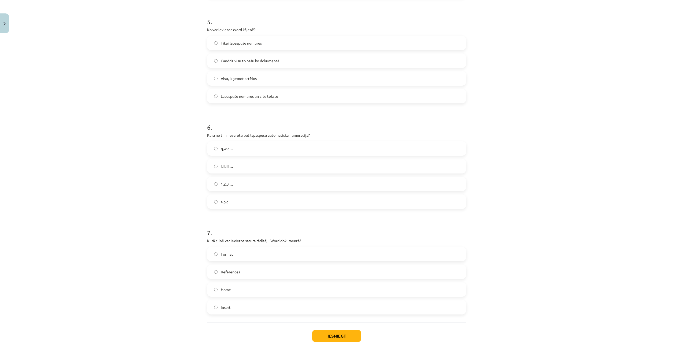
scroll to position [511, 0]
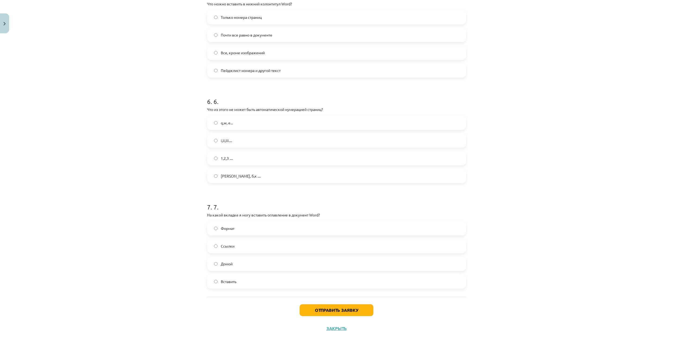
click at [253, 227] on label "Формат" at bounding box center [337, 227] width 258 height 13
click at [212, 263] on label "Домой" at bounding box center [337, 263] width 258 height 13
click at [348, 308] on button "Отправить заявку" at bounding box center [337, 310] width 74 height 12
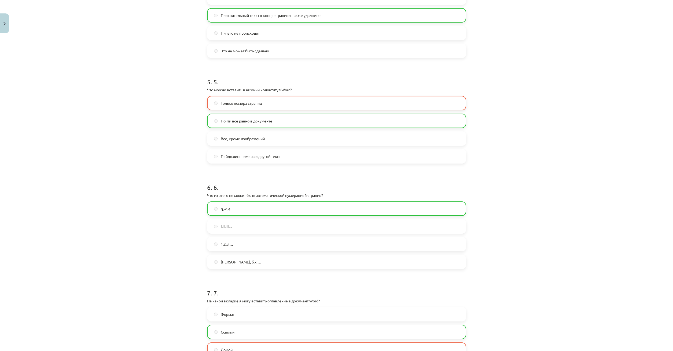
scroll to position [536, 0]
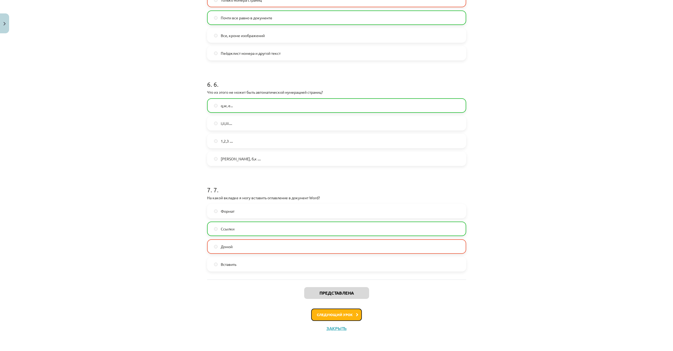
click at [351, 313] on button "Следующий урок" at bounding box center [336, 314] width 51 height 12
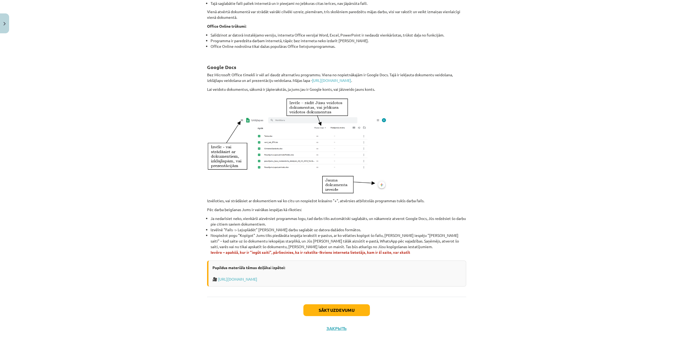
scroll to position [13, 0]
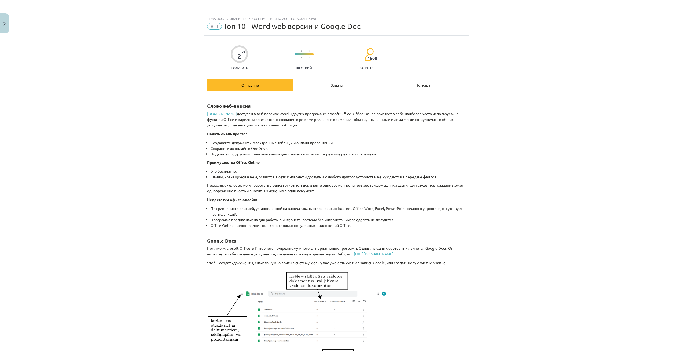
click at [334, 85] on div "Задача" at bounding box center [337, 85] width 86 height 12
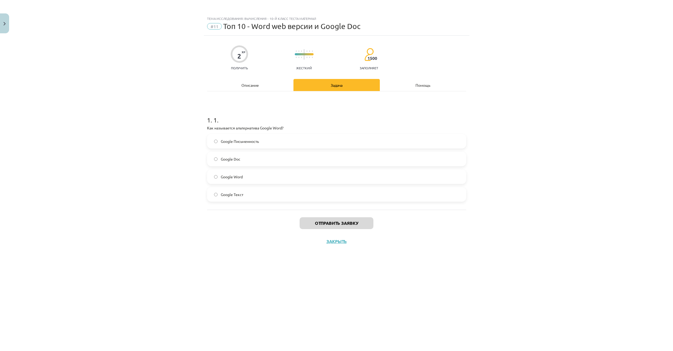
click at [214, 156] on label "Google Doc" at bounding box center [337, 158] width 258 height 13
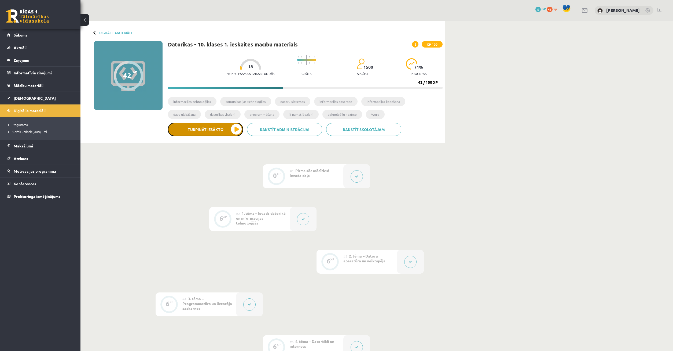
click at [227, 131] on button "Turpināt iesākto" at bounding box center [205, 129] width 75 height 13
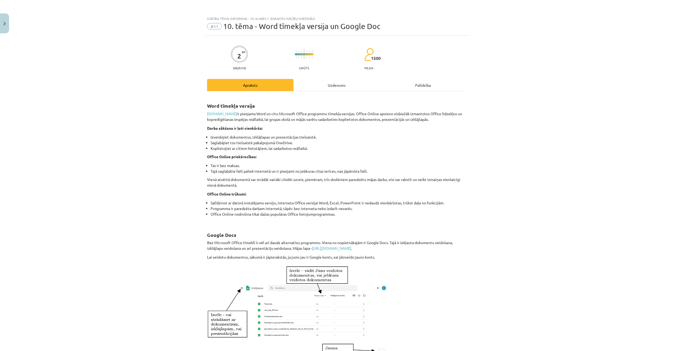
click at [336, 89] on div "Uzdevums" at bounding box center [337, 85] width 86 height 12
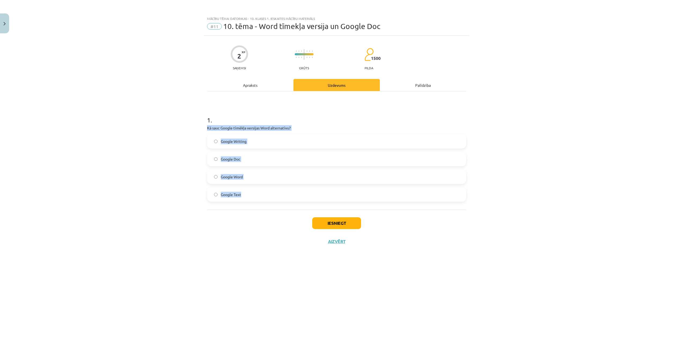
drag, startPoint x: 232, startPoint y: 136, endPoint x: 273, endPoint y: 171, distance: 53.5
click at [289, 200] on div "2 XP Saņemsi Grūts 1500 pilda Apraksts Uzdevums Palīdzība 1 . Kā sauc Google tī…" at bounding box center [337, 187] width 266 height 302
copy div "Kā sauc Google tīmēkļa versijas Word alternatīvu? Google Writing Google Doc Goo…"
click at [332, 222] on button "Iesniegt" at bounding box center [336, 223] width 49 height 12
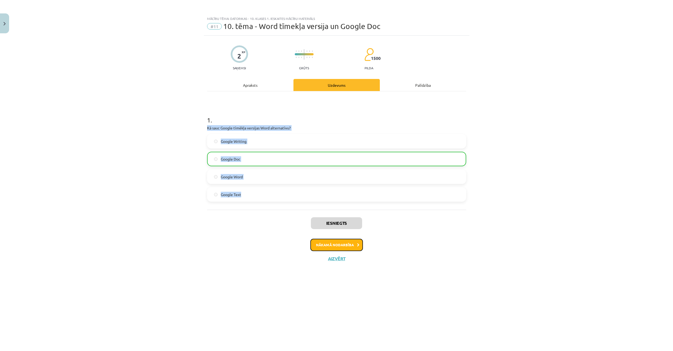
click at [348, 242] on button "Nākamā nodarbība" at bounding box center [337, 245] width 53 height 12
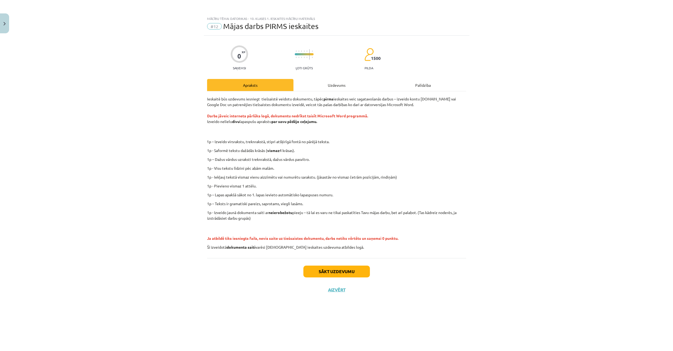
click at [326, 86] on div "Uzdevums" at bounding box center [337, 85] width 86 height 12
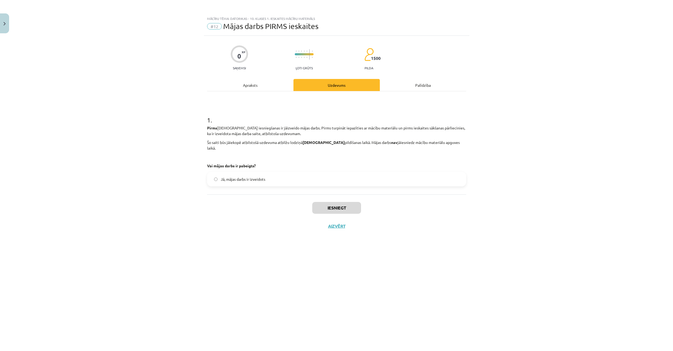
click at [270, 85] on div "Apraksts" at bounding box center [250, 85] width 86 height 12
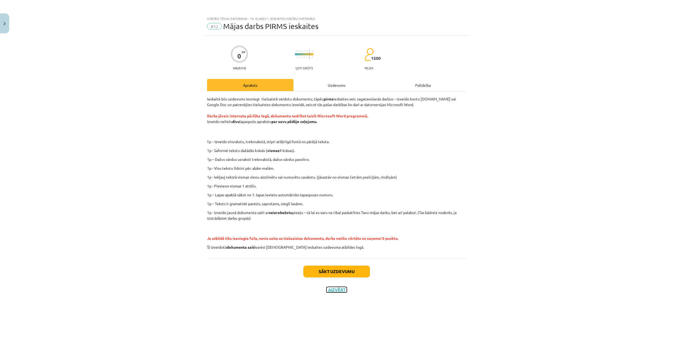
click at [341, 288] on button "Aizvērt" at bounding box center [337, 289] width 20 height 5
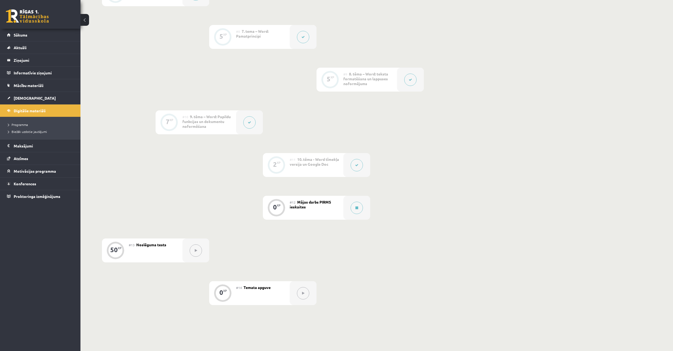
scroll to position [486, 0]
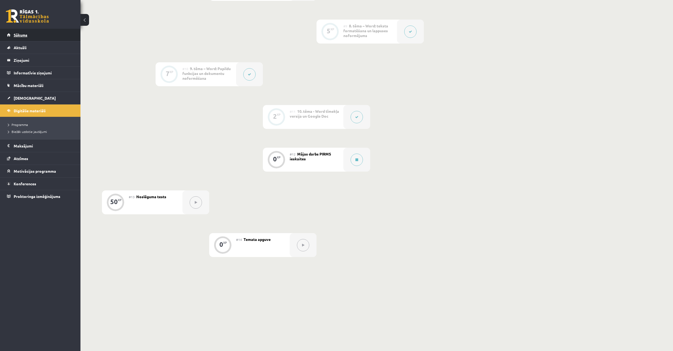
click at [31, 33] on link "Sākums" at bounding box center [40, 35] width 67 height 12
